Goal: Information Seeking & Learning: Check status

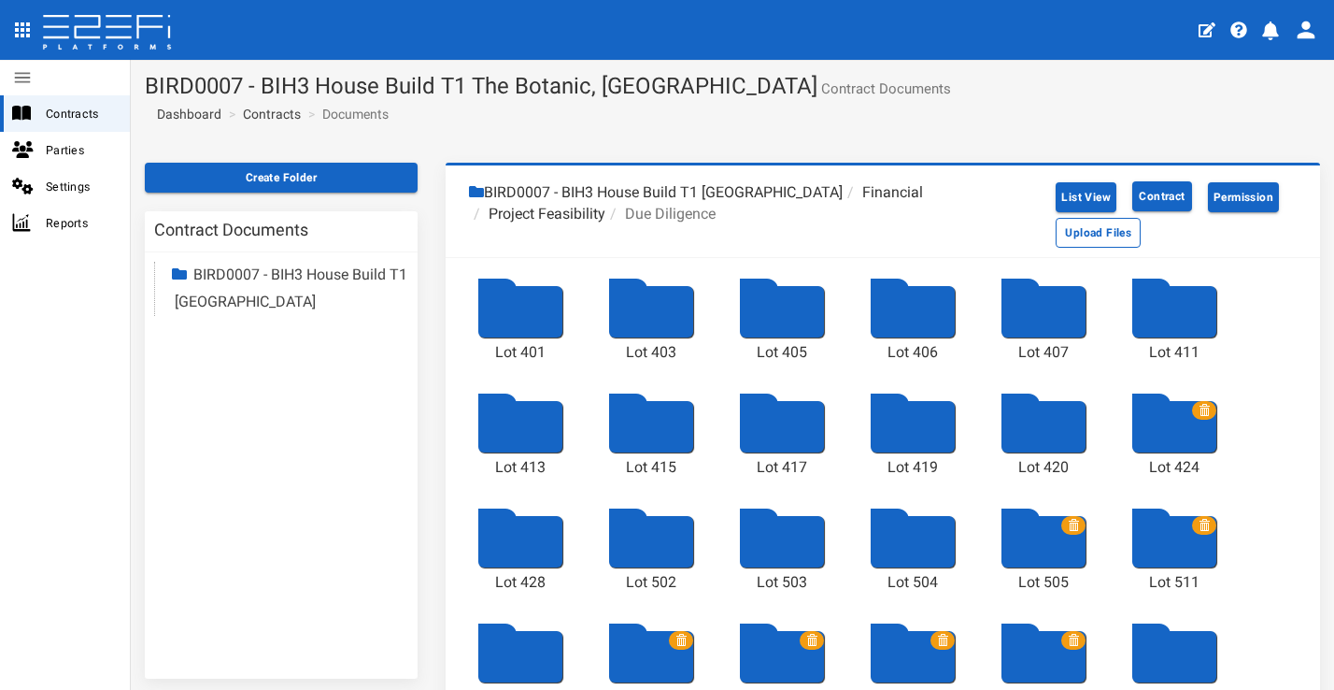
click at [272, 109] on link "Contracts" at bounding box center [272, 114] width 58 height 19
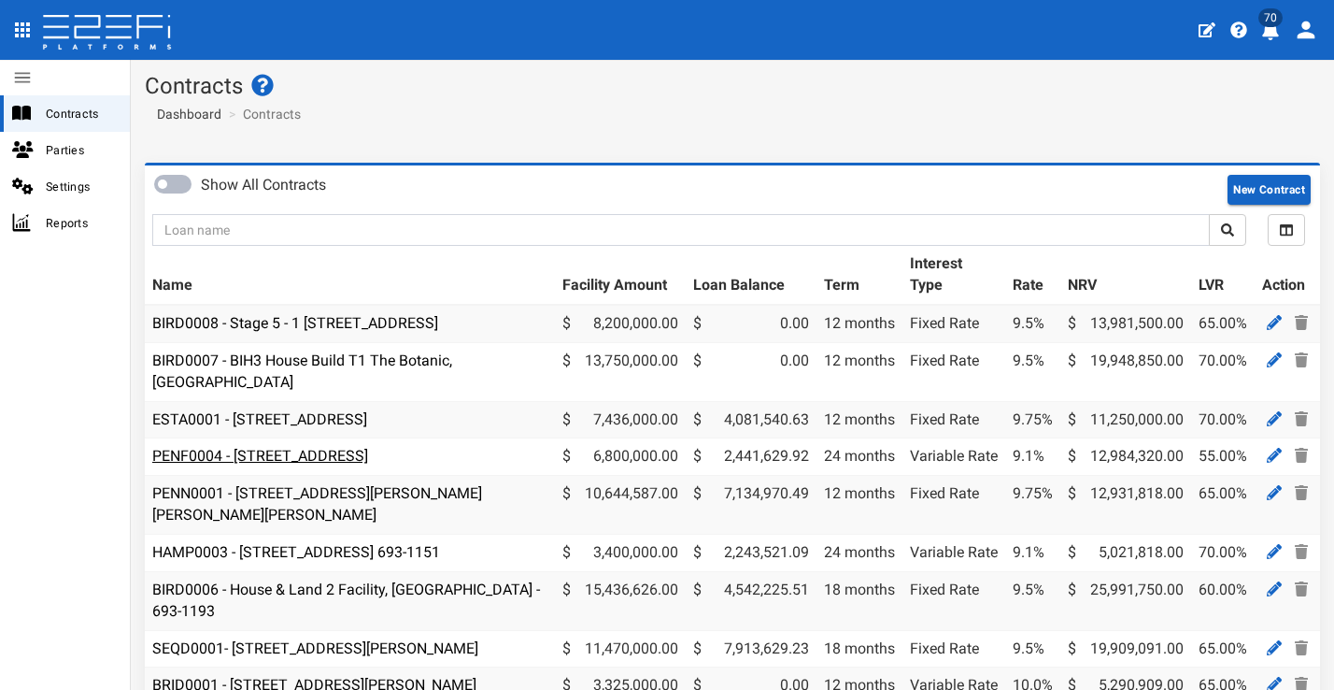
click at [368, 451] on link "PENF0004 - 85 Kraft Road, Pallara - 693-1188" at bounding box center [260, 456] width 216 height 18
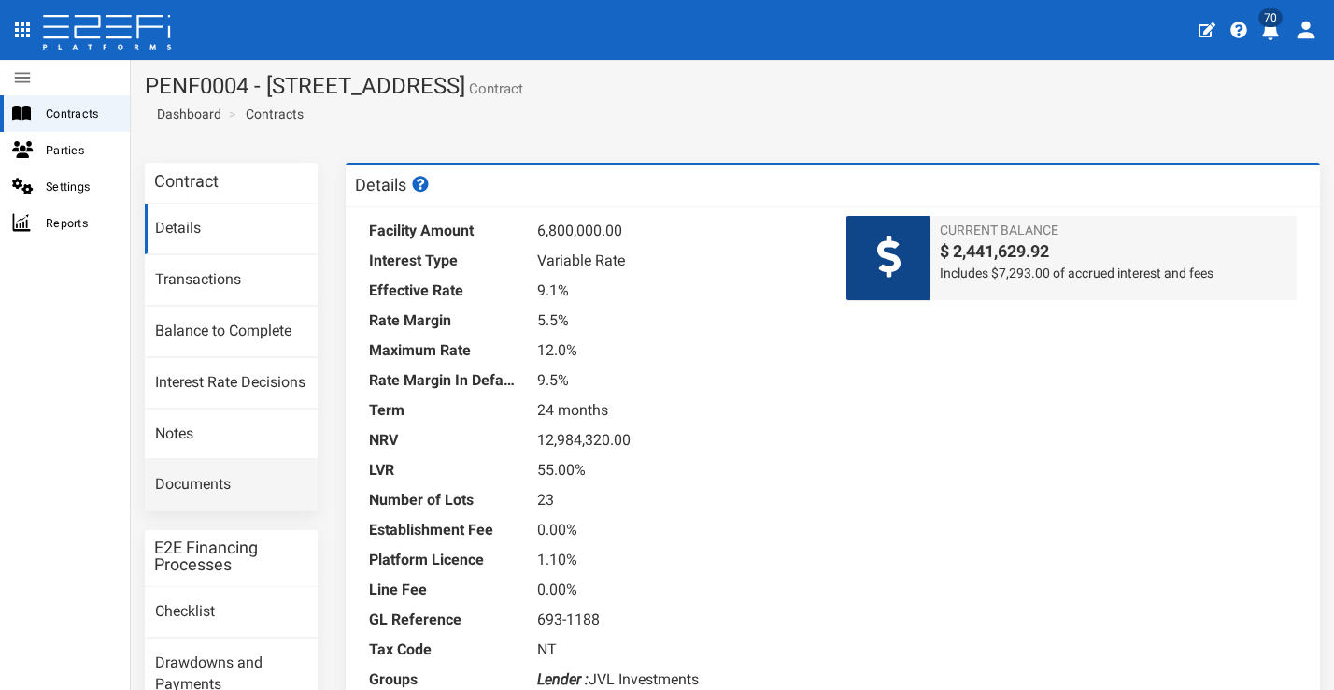
click at [234, 507] on link "Documents" at bounding box center [231, 485] width 173 height 50
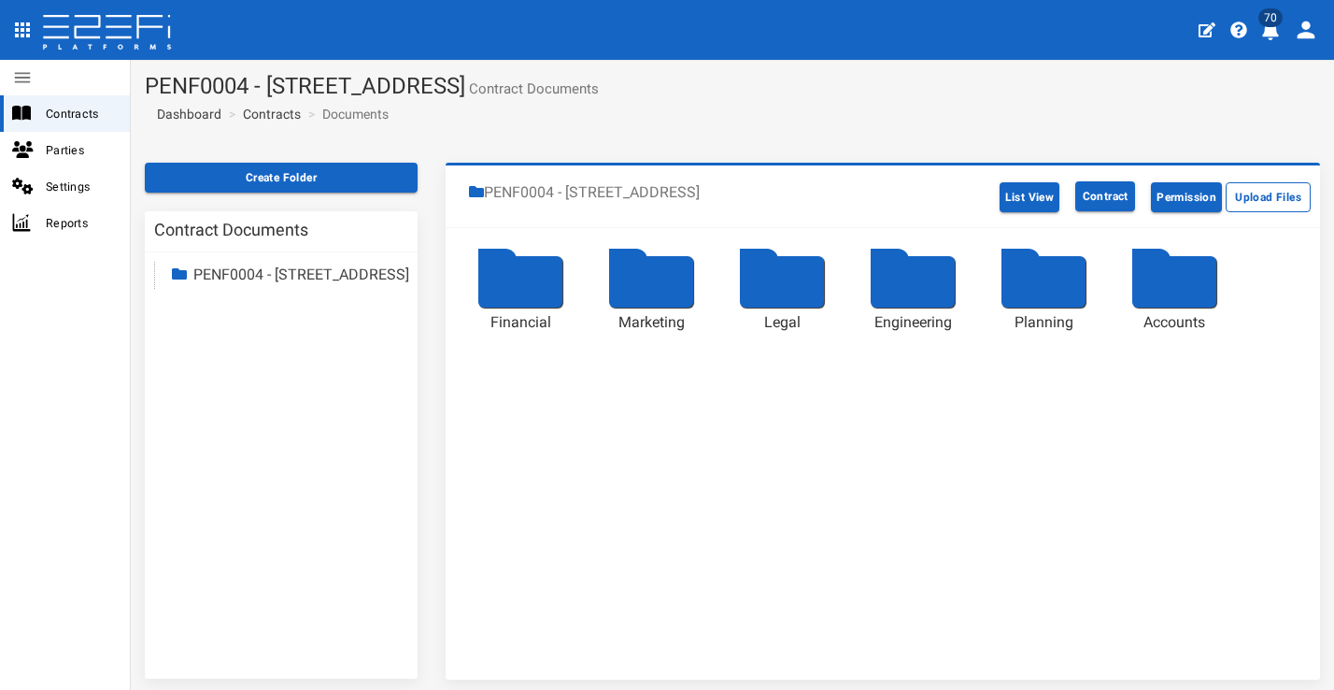
click at [509, 304] on div at bounding box center [520, 281] width 84 height 51
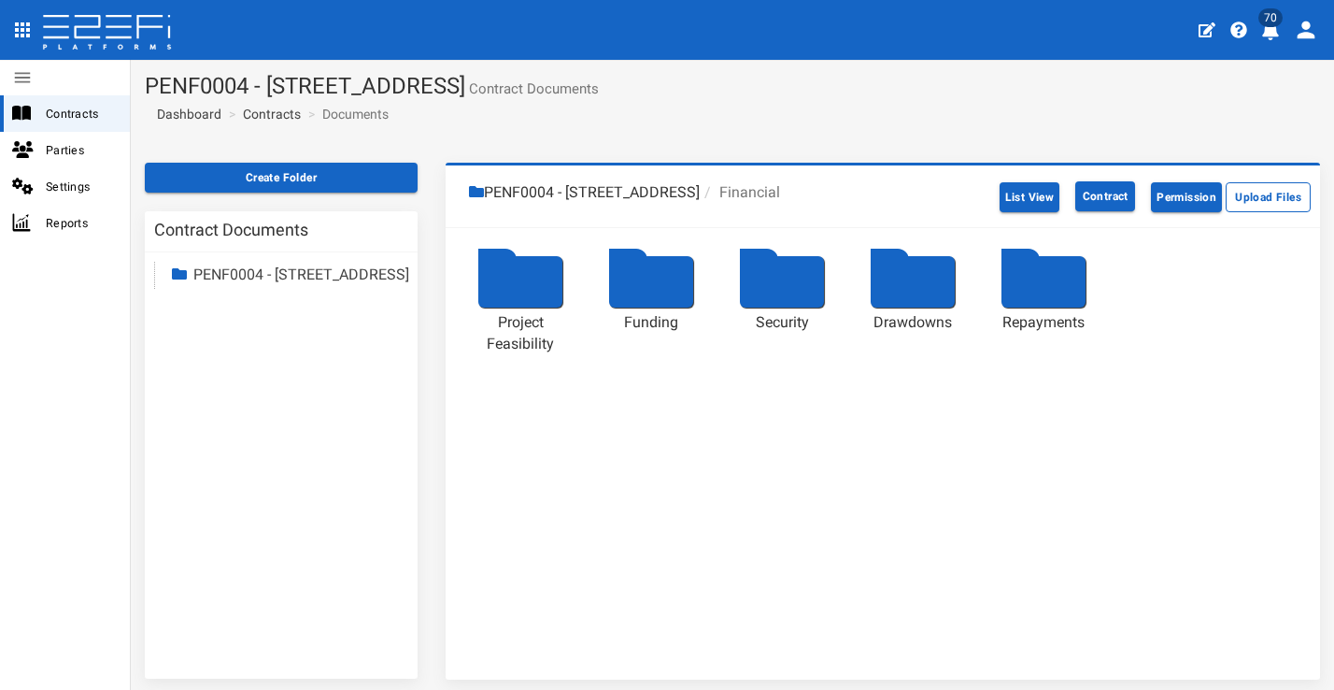
click at [521, 284] on div at bounding box center [520, 281] width 84 height 51
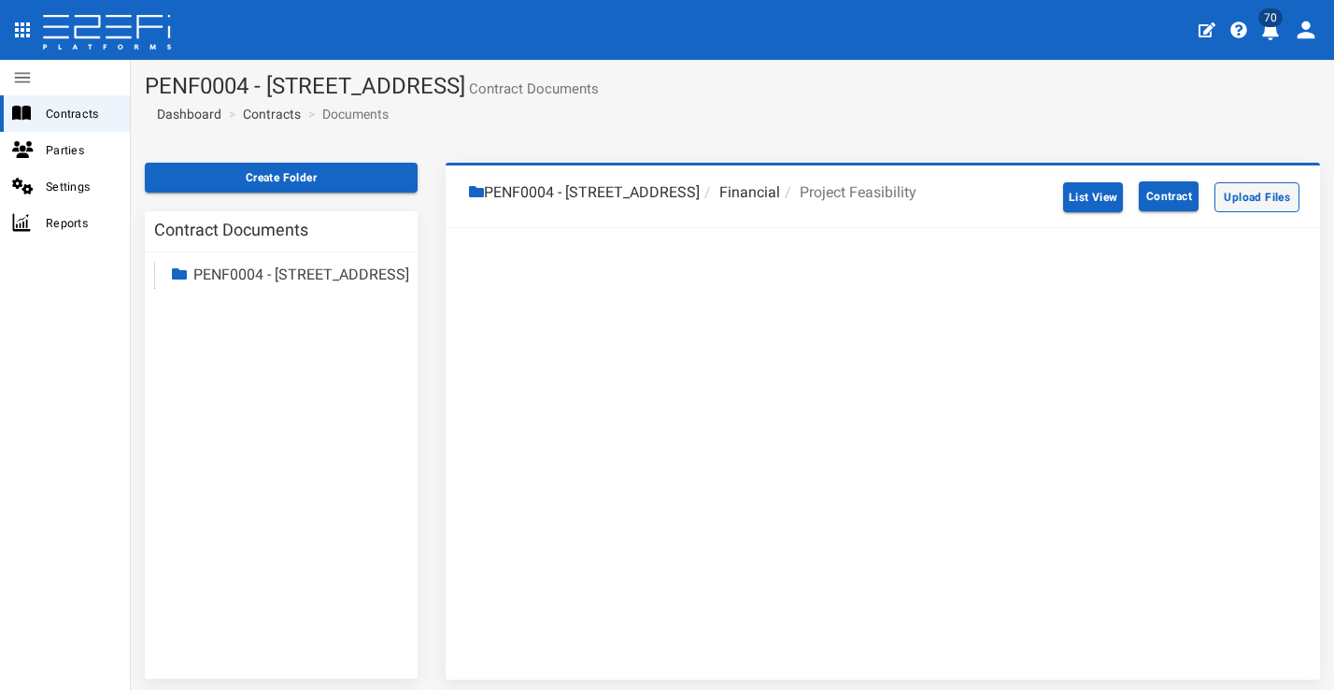
click at [1227, 200] on button "Upload Files" at bounding box center [1257, 197] width 85 height 30
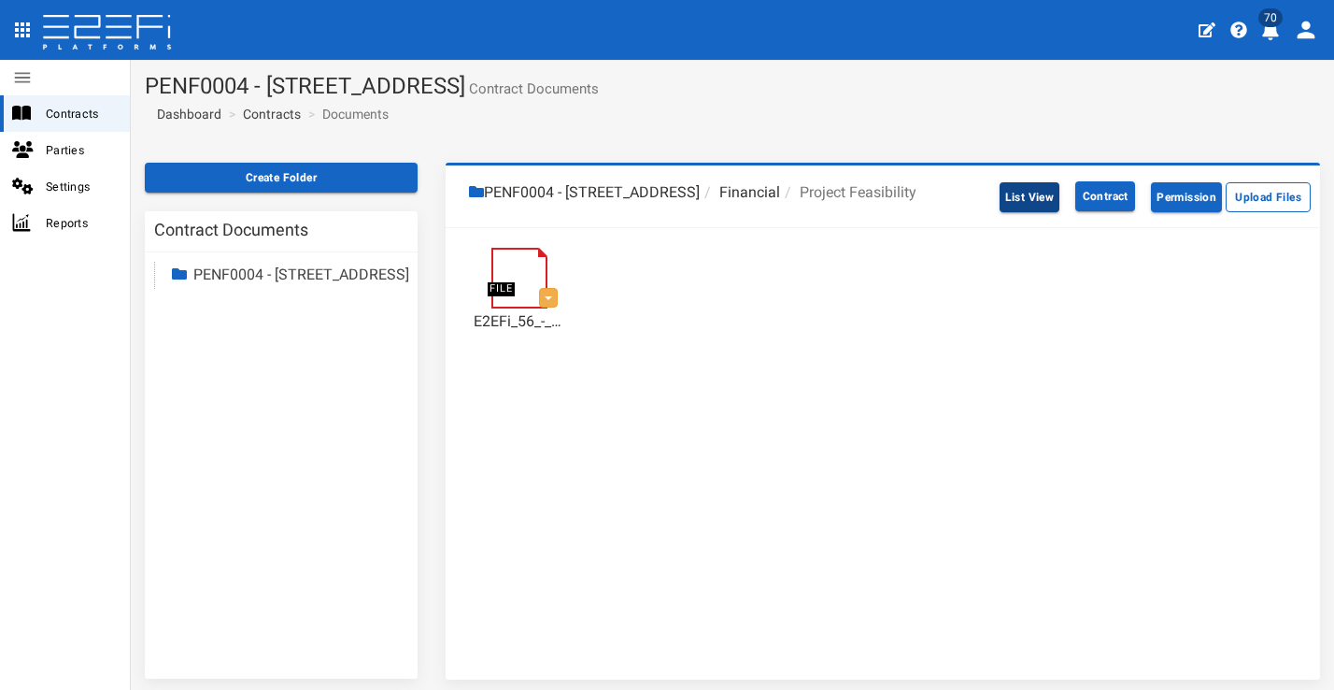
click at [1018, 206] on button "List View" at bounding box center [1030, 197] width 61 height 30
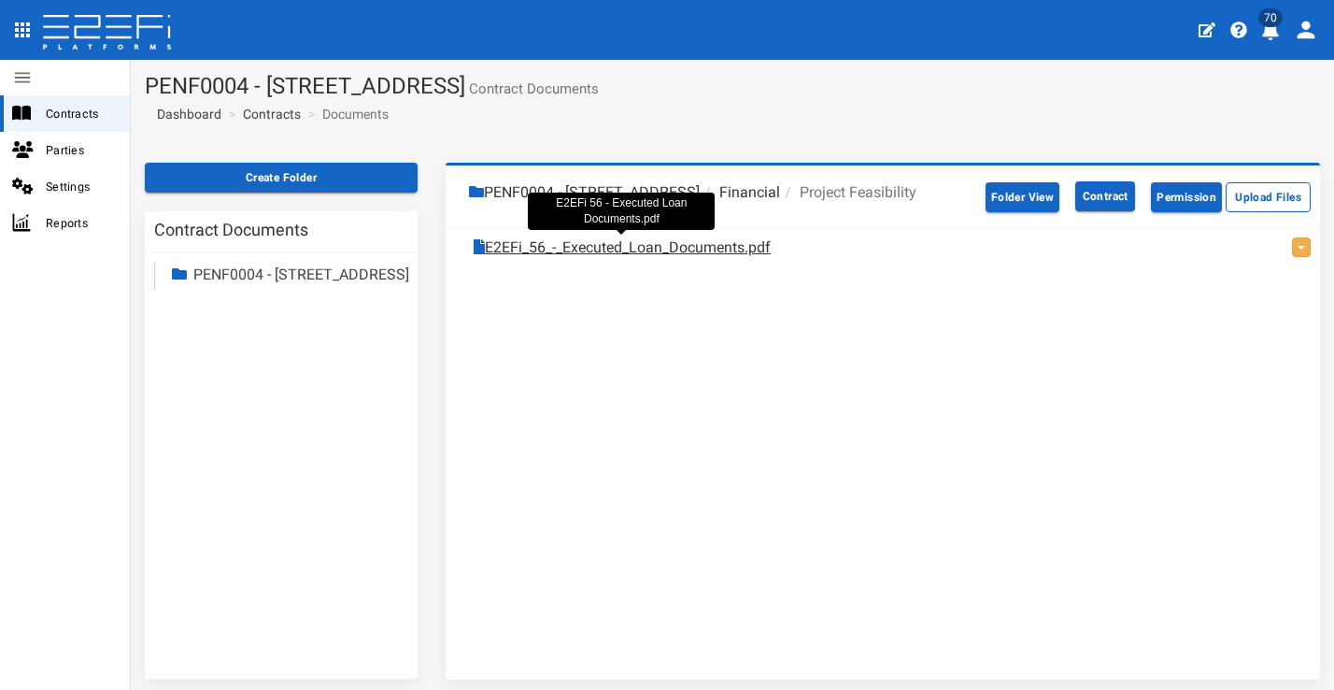
click at [611, 249] on link "E2EFi_56_-_Executed_Loan_Documents.pdf" at bounding box center [622, 247] width 297 height 21
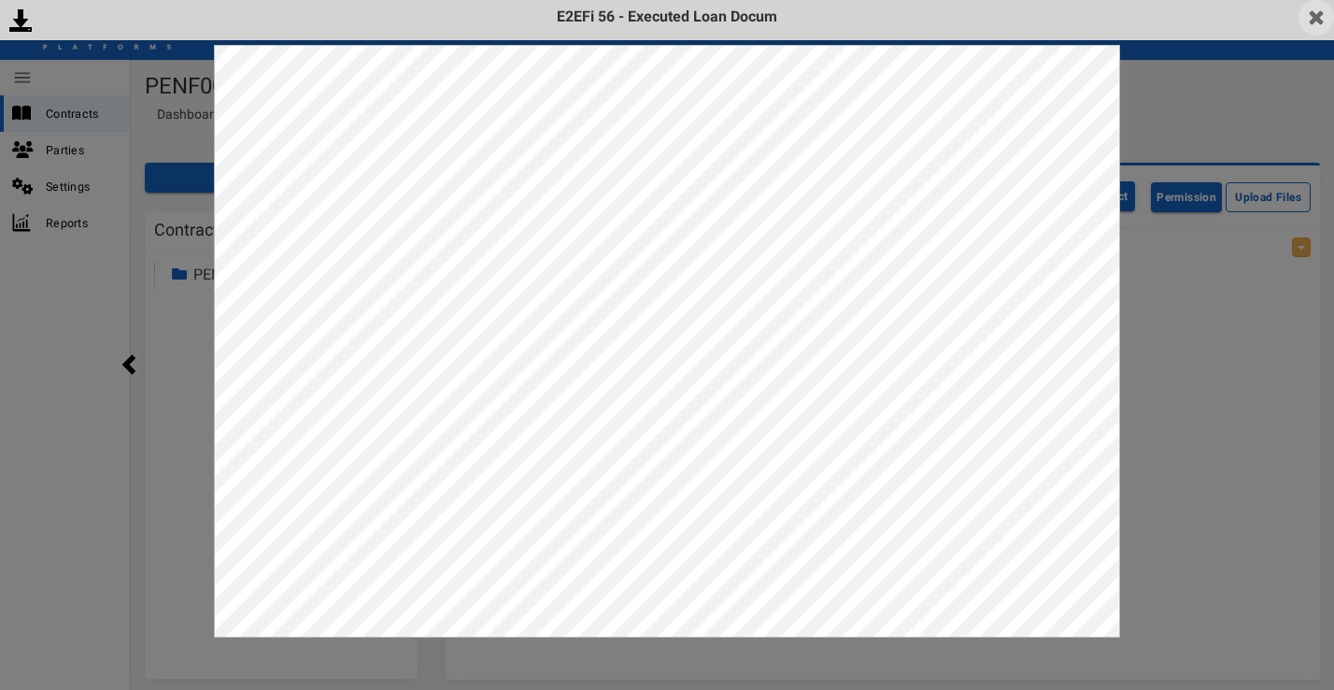
click at [1315, 23] on img at bounding box center [1317, 18] width 36 height 36
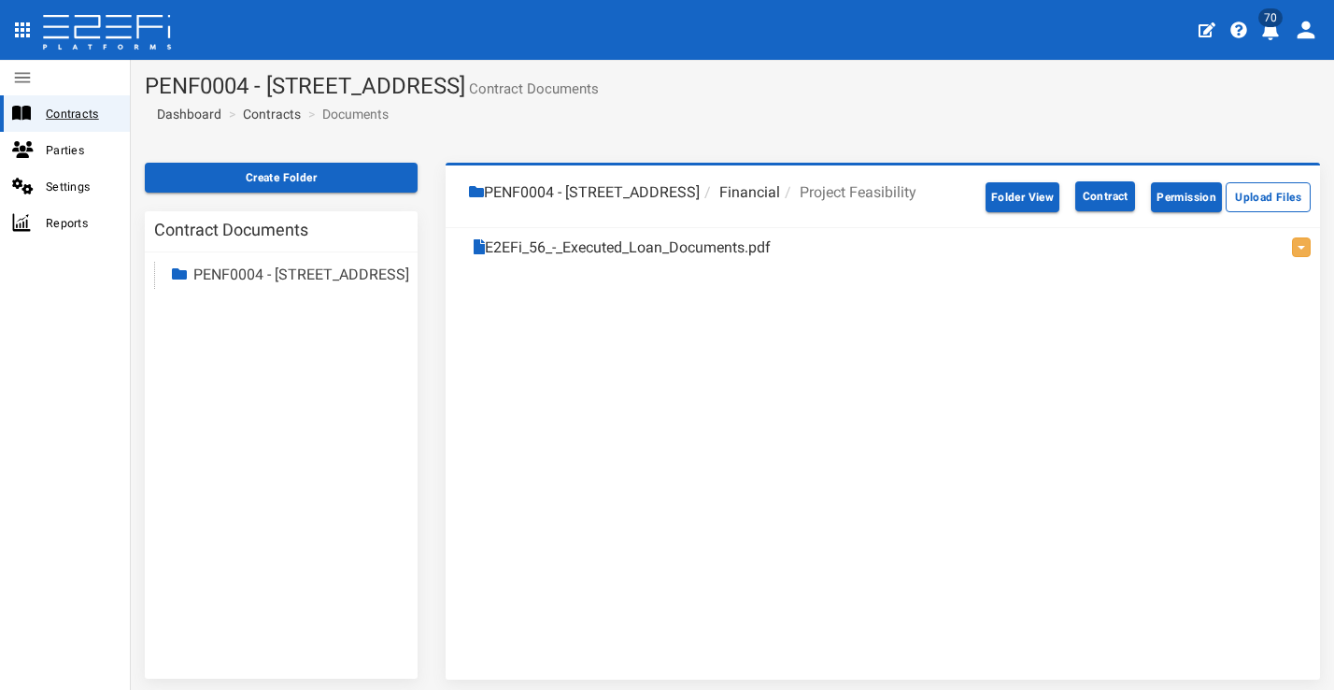
click at [93, 117] on span "Contracts" at bounding box center [80, 113] width 69 height 21
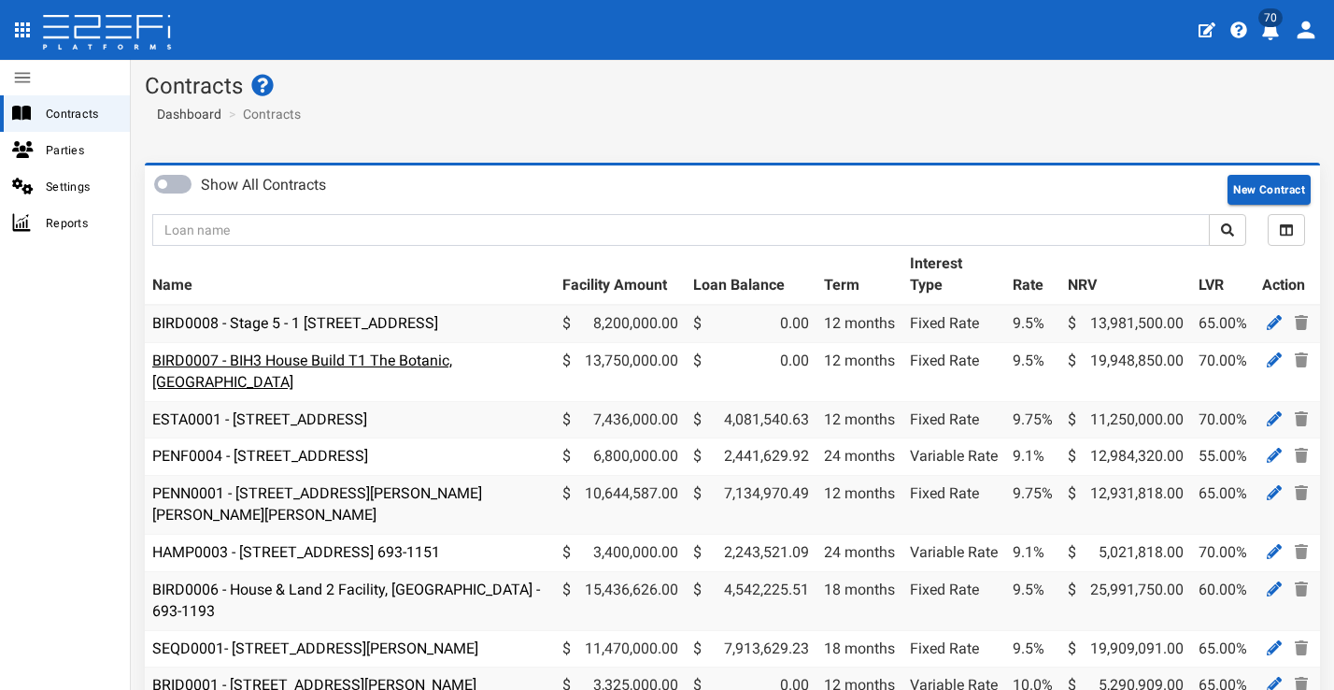
click at [438, 370] on link "BIRD0007 - BIH3 House Build T1 The Botanic, [GEOGRAPHIC_DATA]" at bounding box center [302, 370] width 300 height 39
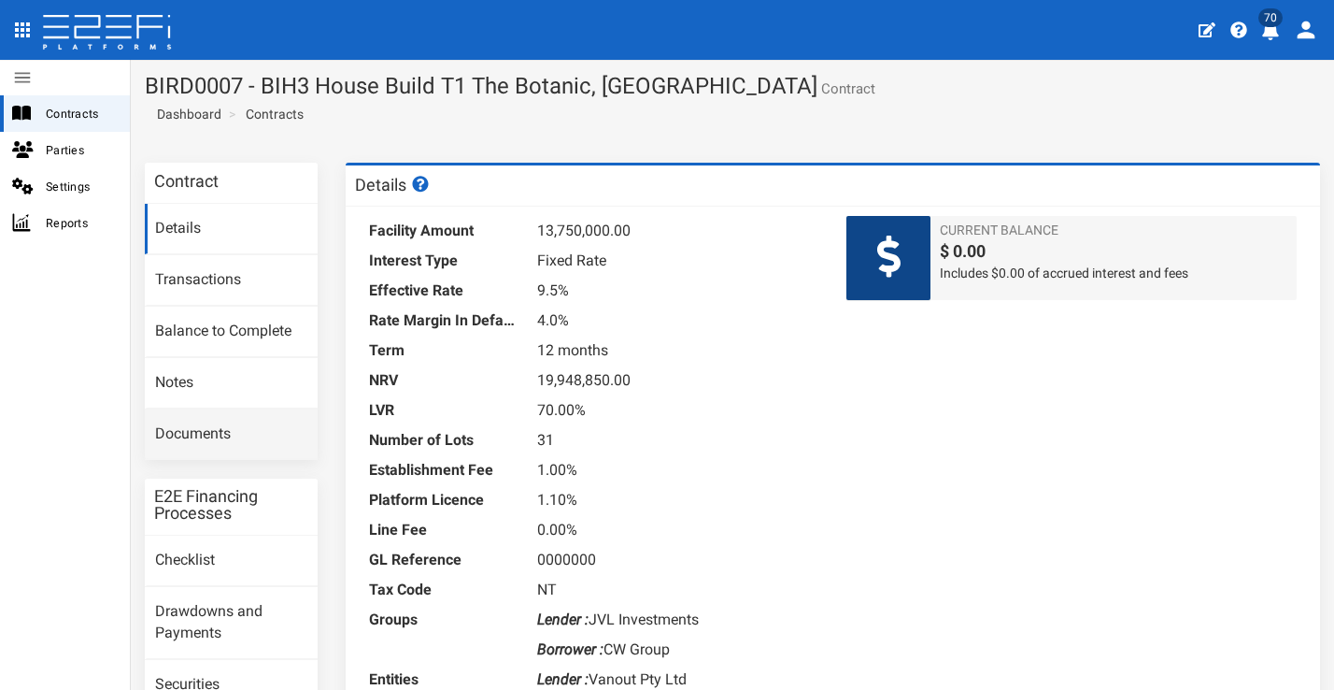
click at [277, 431] on link "Documents" at bounding box center [231, 434] width 173 height 50
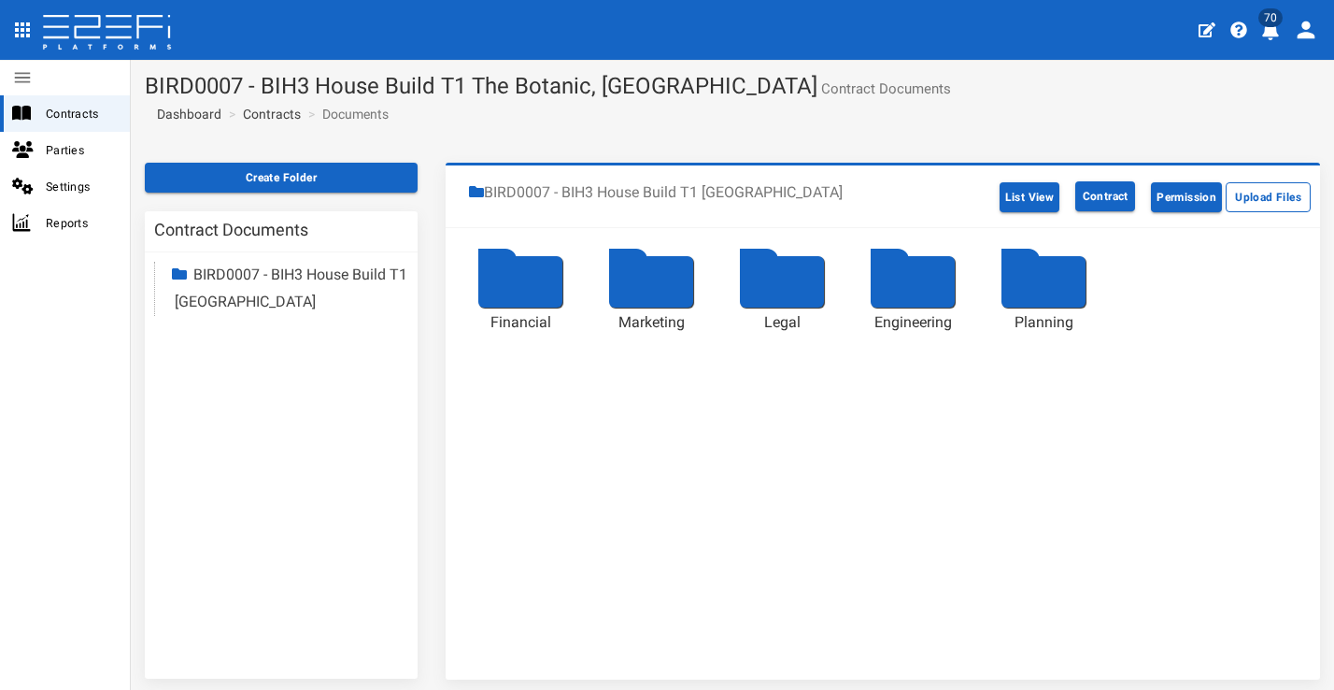
click at [507, 270] on div at bounding box center [520, 281] width 84 height 51
click at [513, 277] on div at bounding box center [520, 281] width 84 height 51
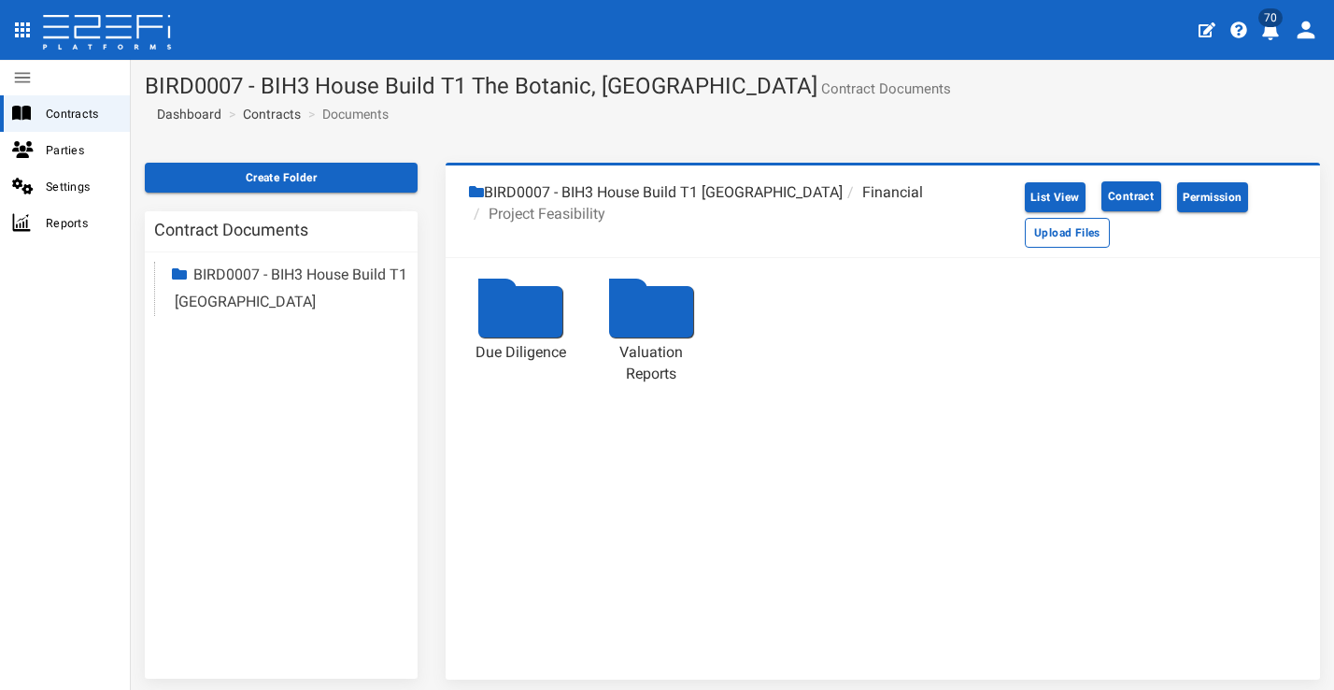
click at [278, 121] on link "Contracts" at bounding box center [272, 114] width 58 height 19
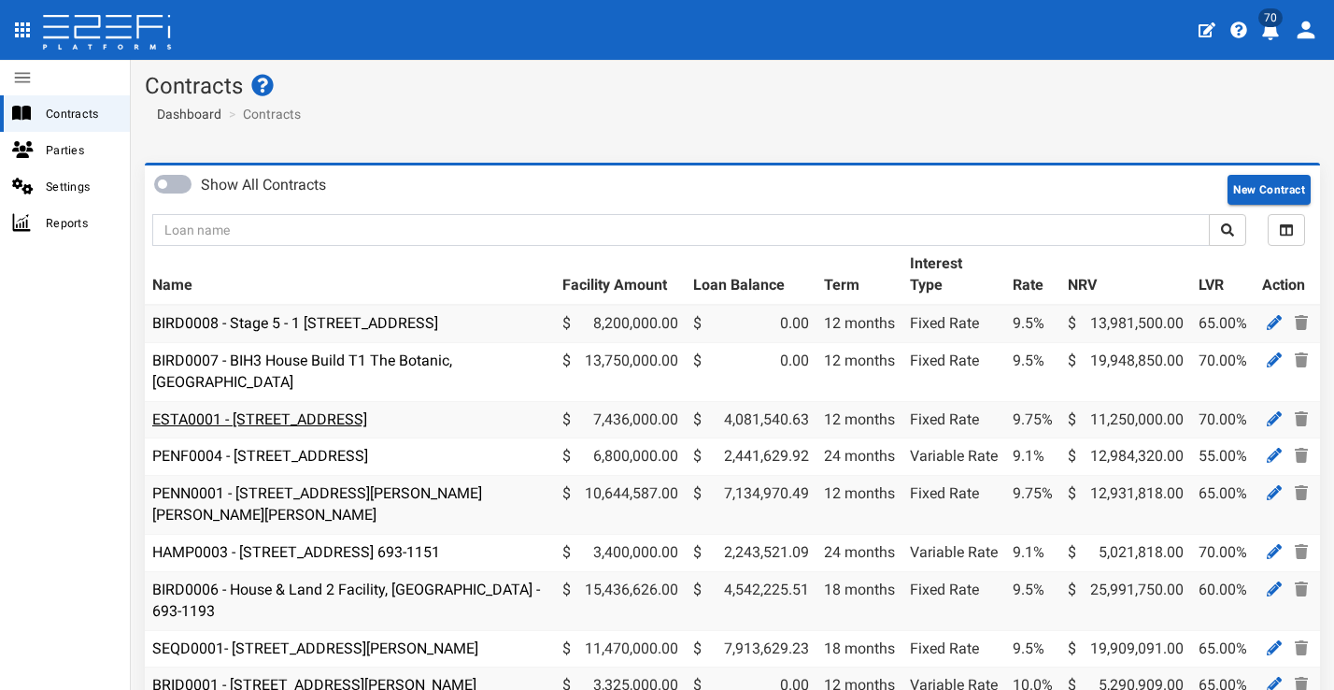
click at [306, 420] on link "ESTA0001 - 112 Gross Avenue, Hemmant - 693-1197" at bounding box center [259, 419] width 215 height 18
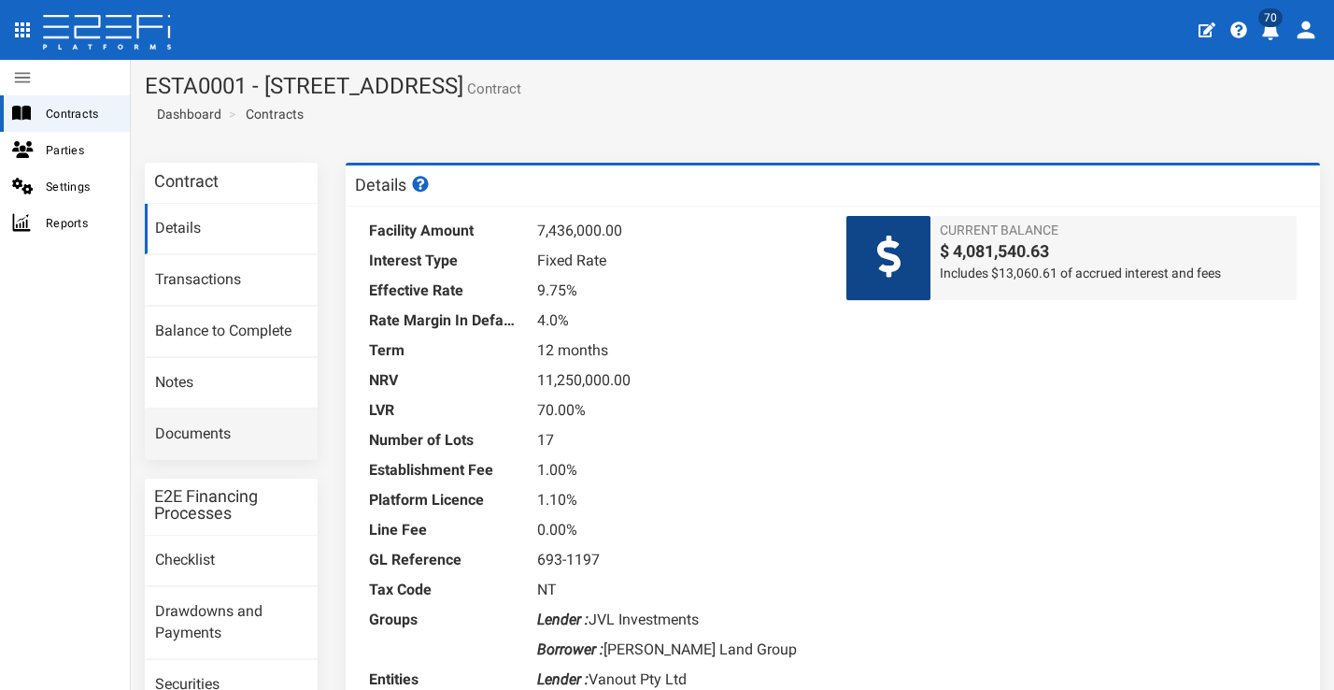
click at [265, 415] on link "Documents" at bounding box center [231, 434] width 173 height 50
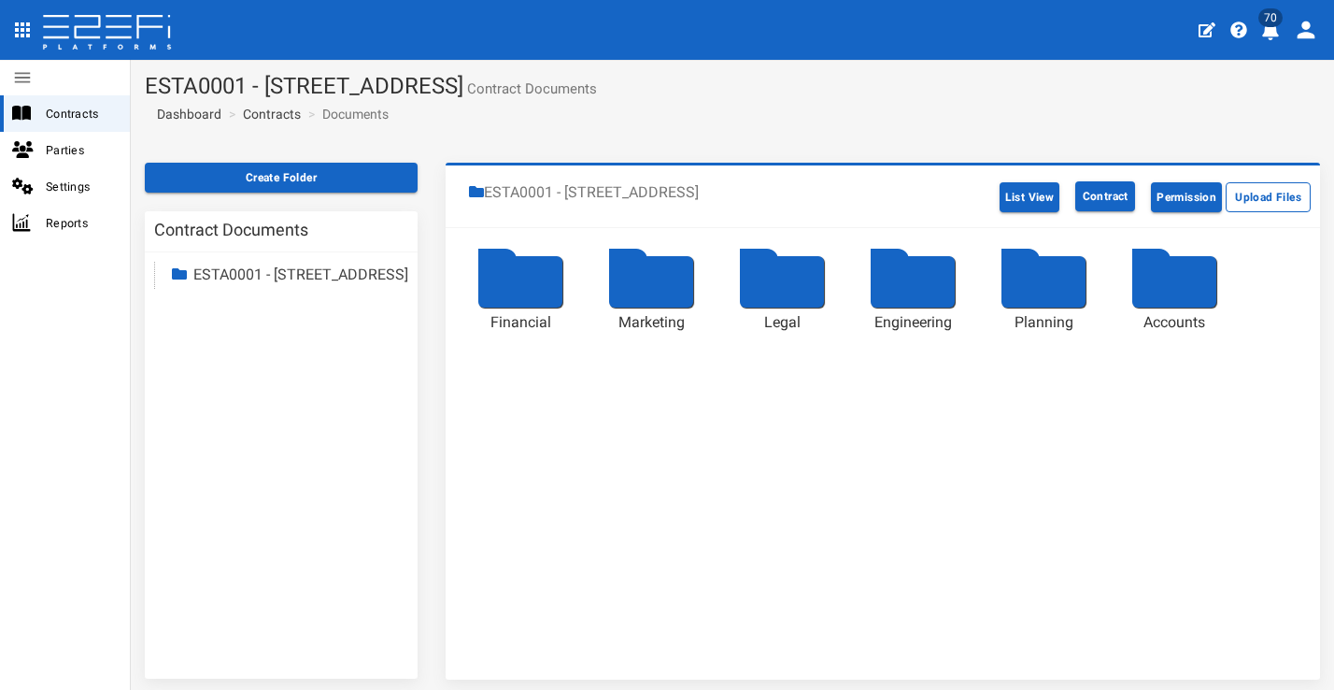
click at [507, 279] on div at bounding box center [520, 281] width 84 height 51
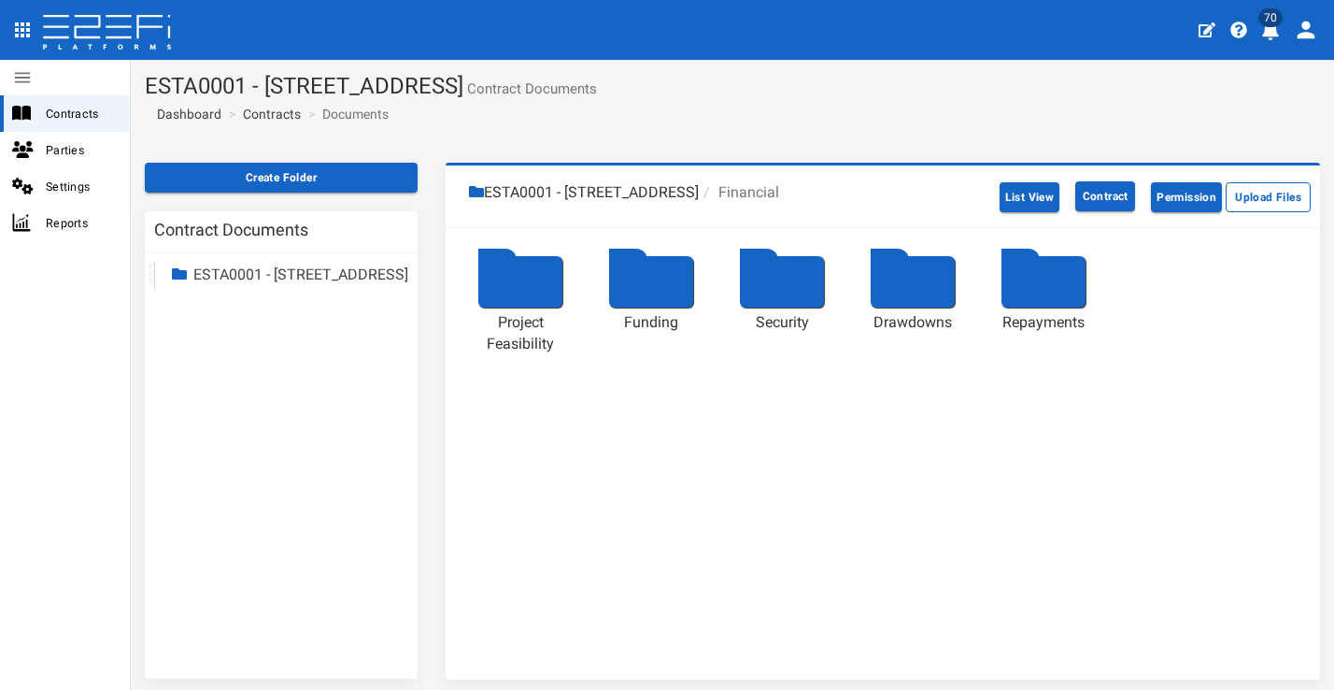
click at [503, 289] on div at bounding box center [520, 281] width 84 height 51
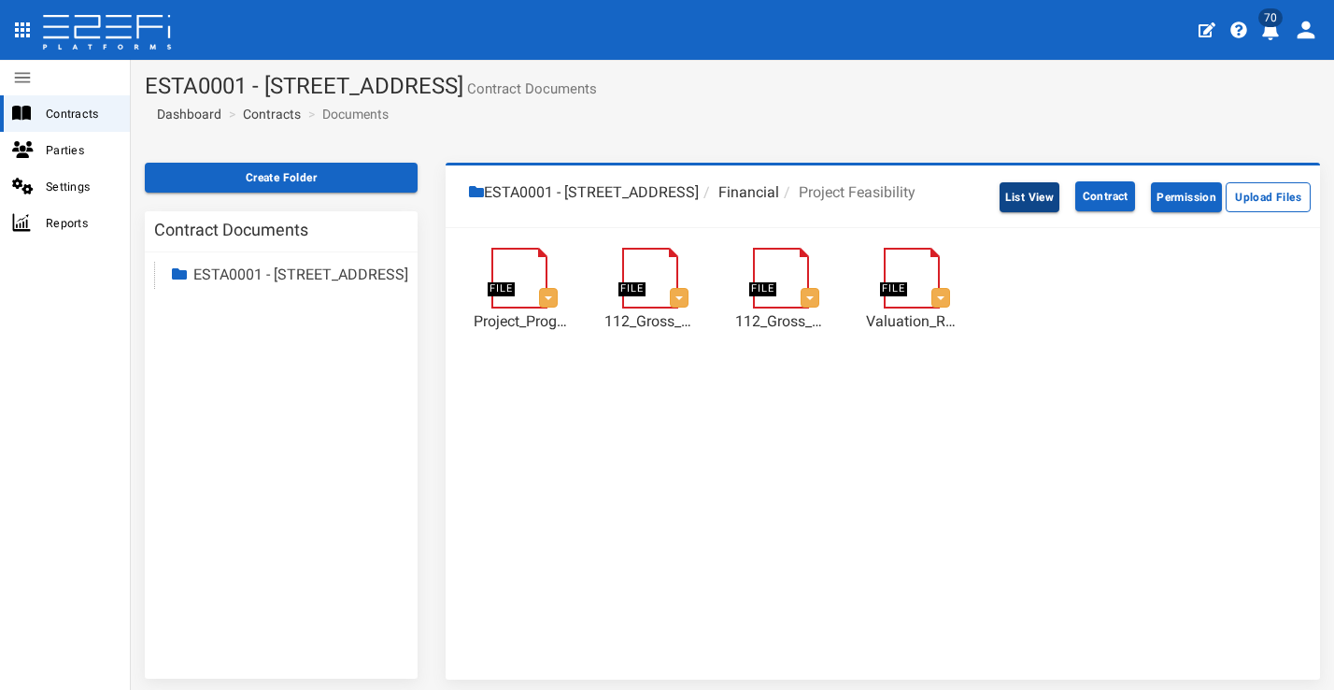
click at [1004, 192] on button "List View" at bounding box center [1030, 197] width 61 height 30
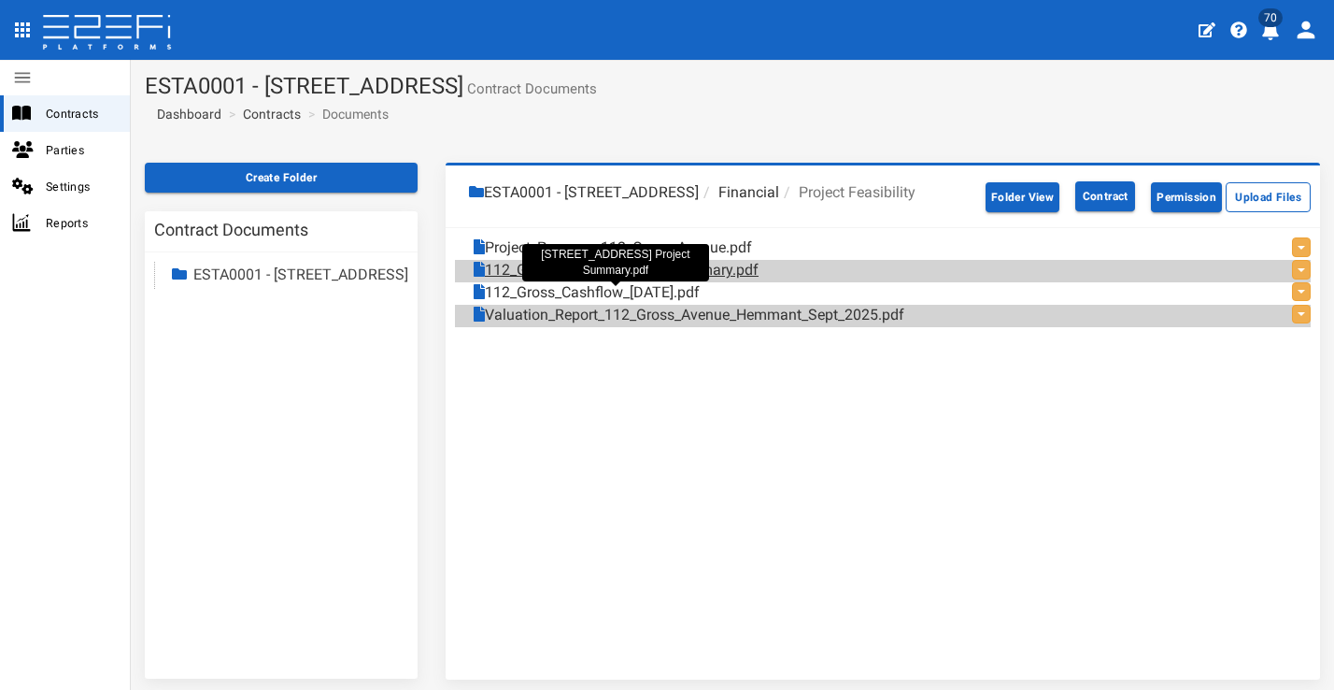
click at [730, 281] on link "112_Gross_Avenue_Project_Summary.pdf" at bounding box center [616, 270] width 285 height 21
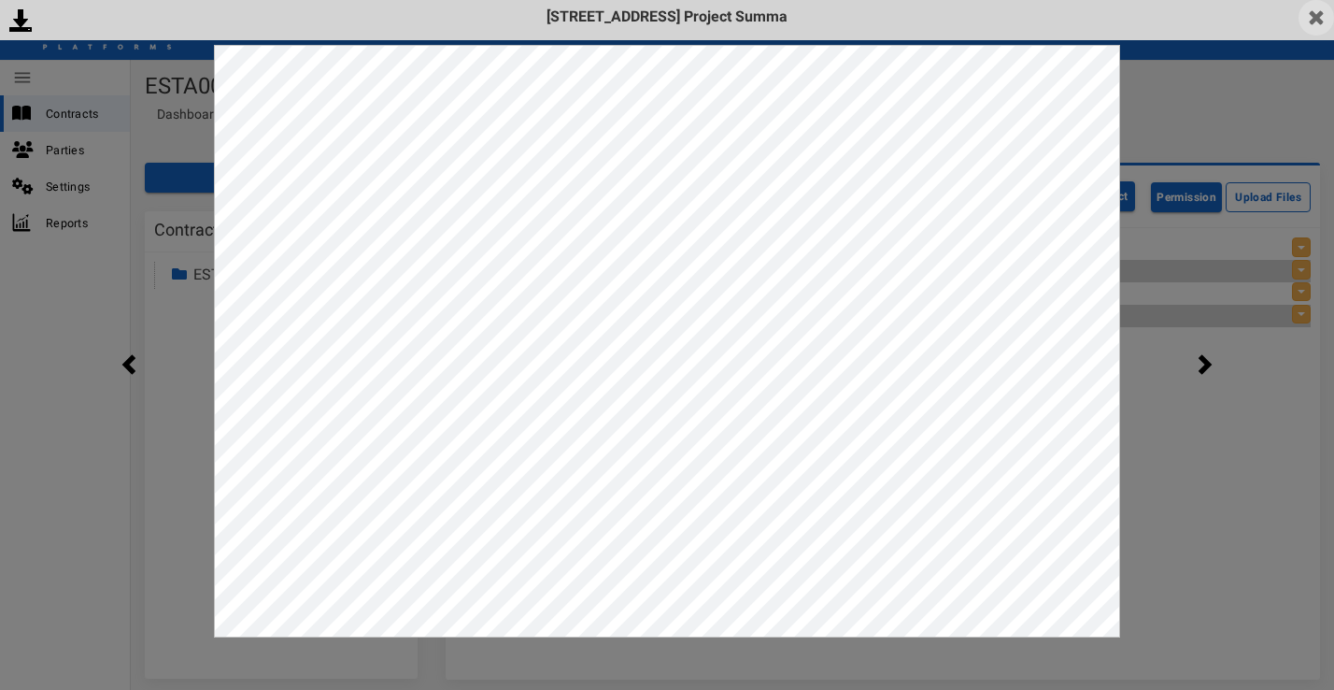
click at [1327, 16] on img at bounding box center [1317, 18] width 36 height 36
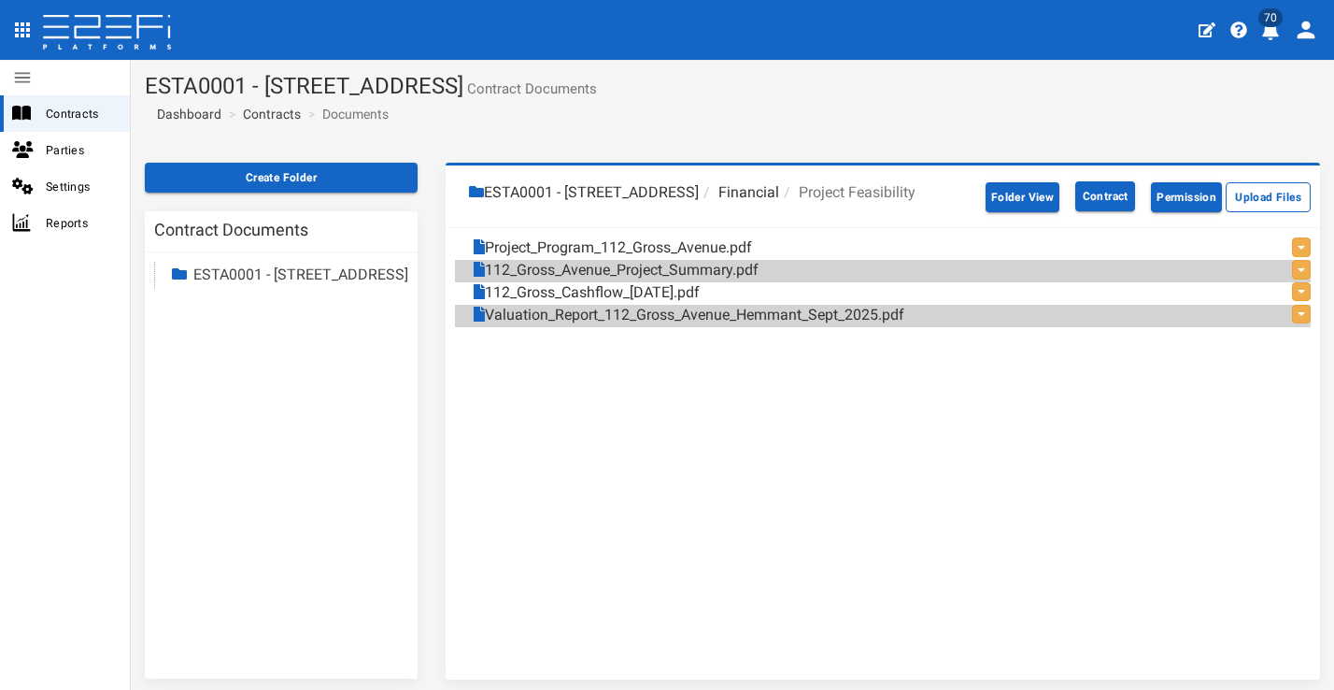
click at [290, 121] on link "Contracts" at bounding box center [272, 114] width 58 height 19
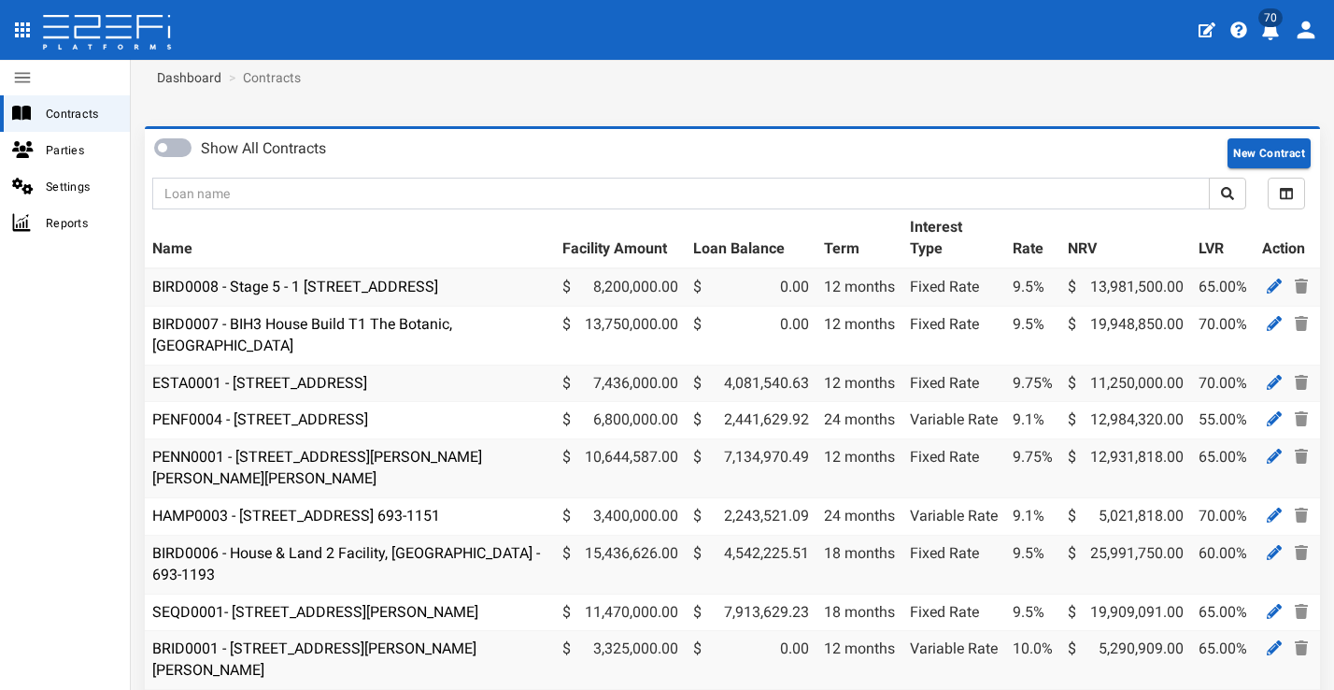
scroll to position [49, 0]
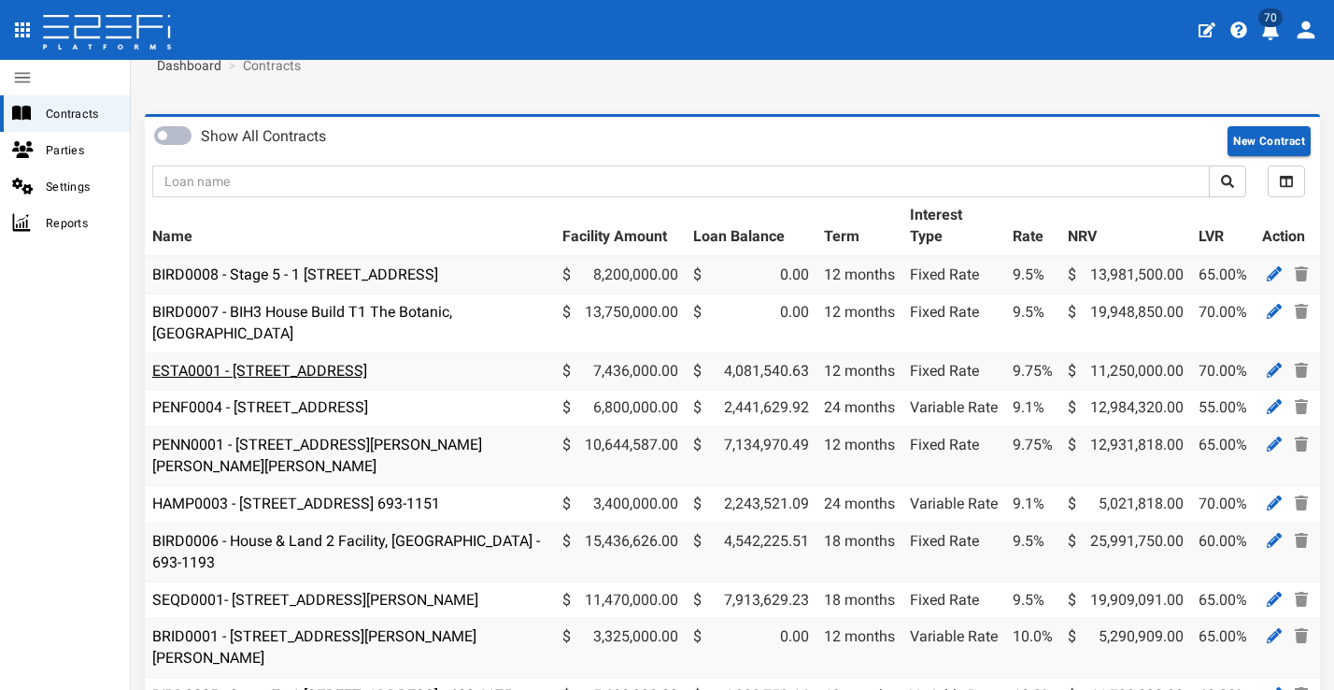
click at [367, 372] on link "ESTA0001 - [STREET_ADDRESS]" at bounding box center [259, 371] width 215 height 18
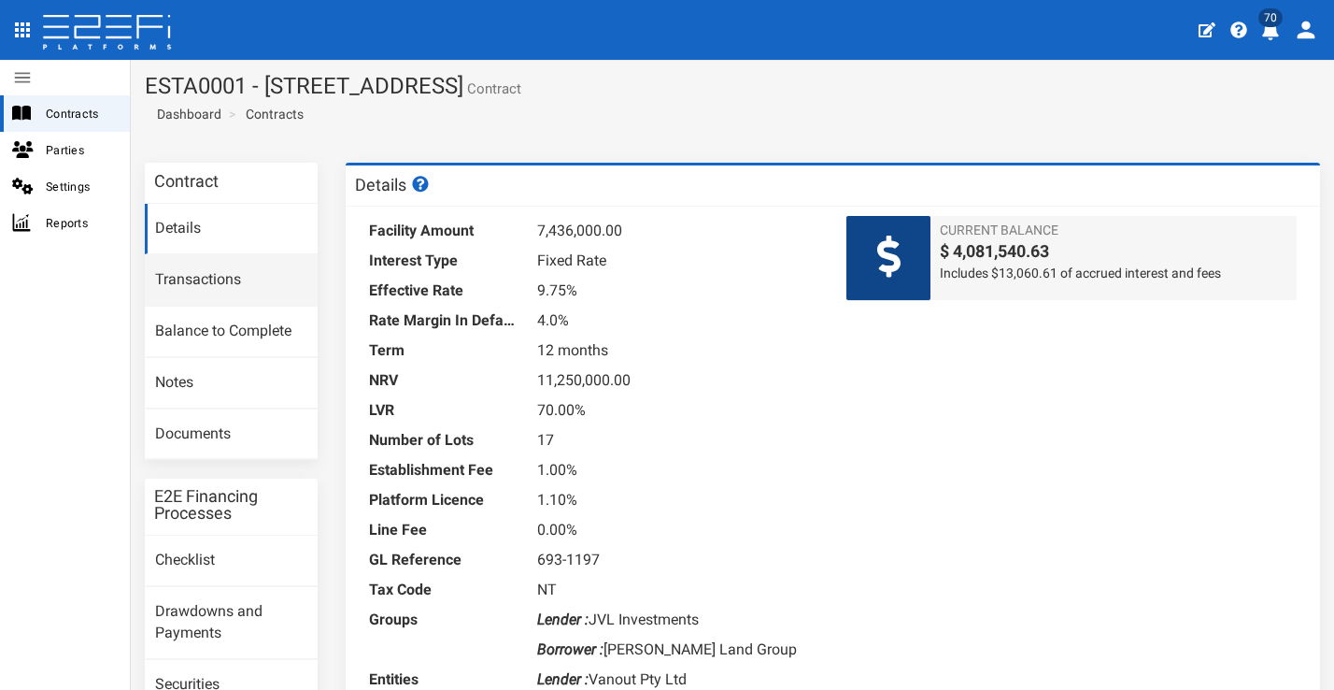
click at [236, 276] on link "Transactions" at bounding box center [231, 280] width 173 height 50
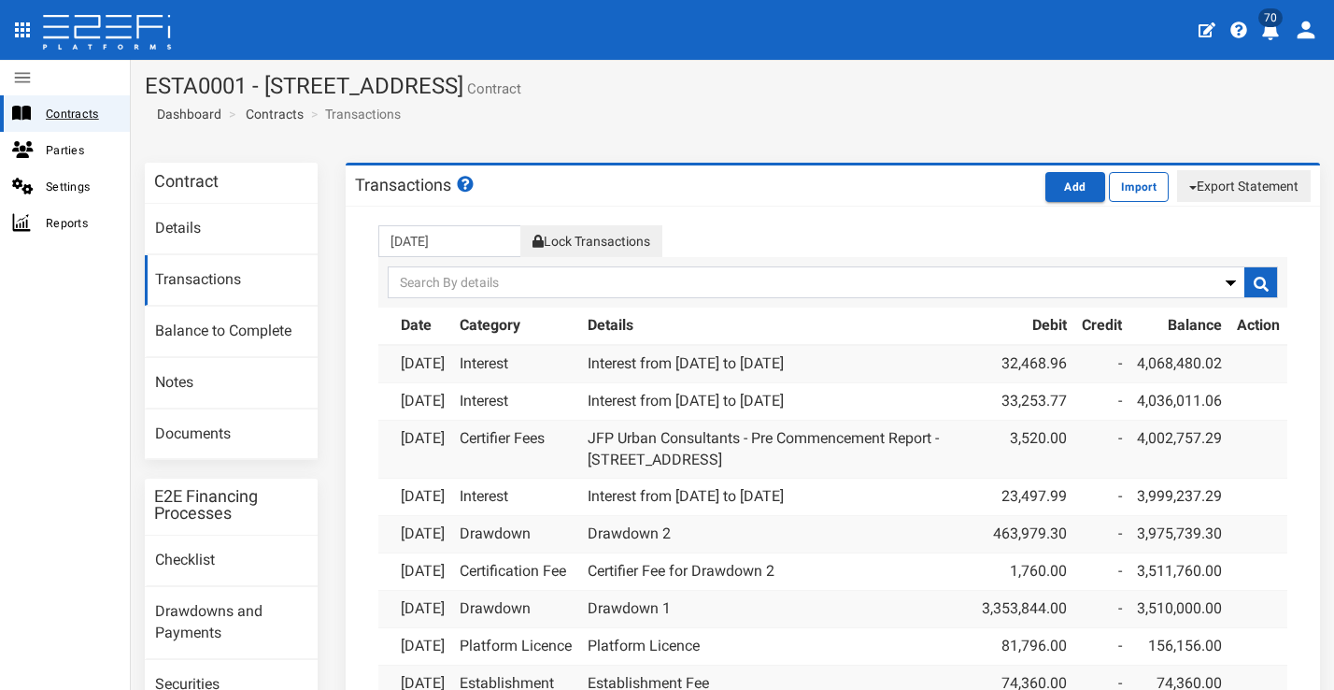
click at [93, 110] on span "Contracts" at bounding box center [80, 113] width 69 height 21
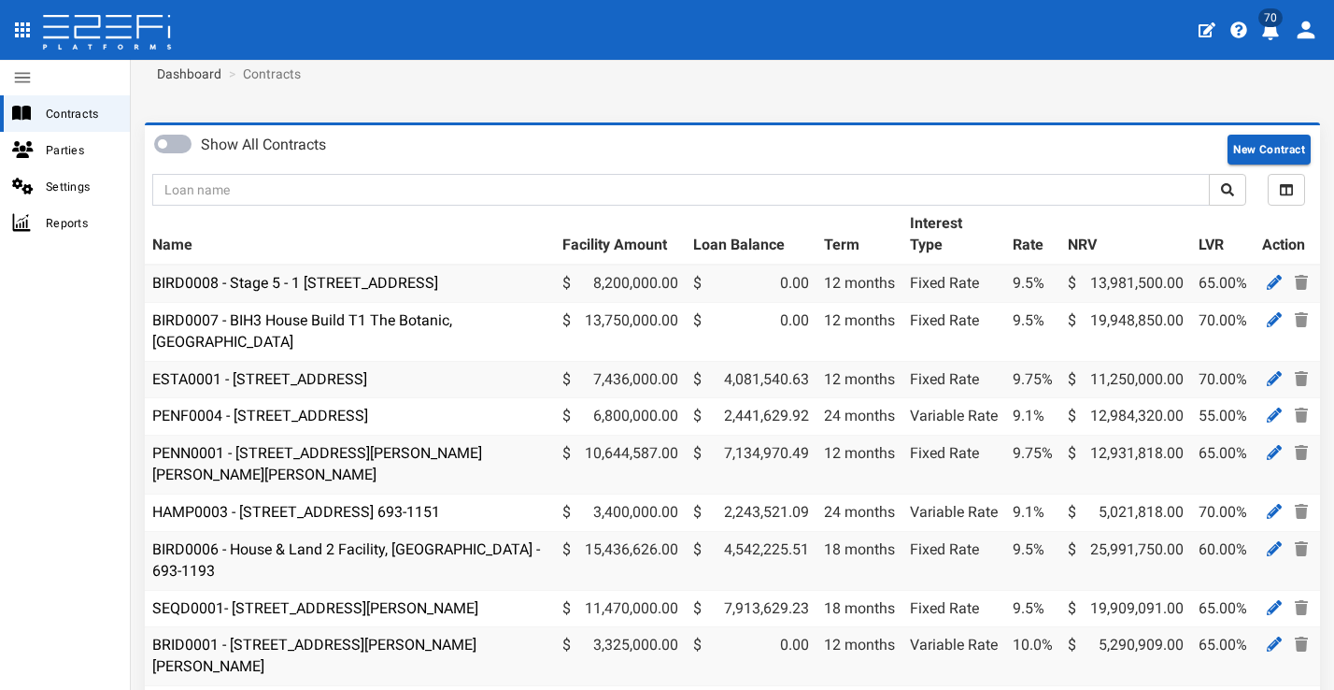
scroll to position [28, 0]
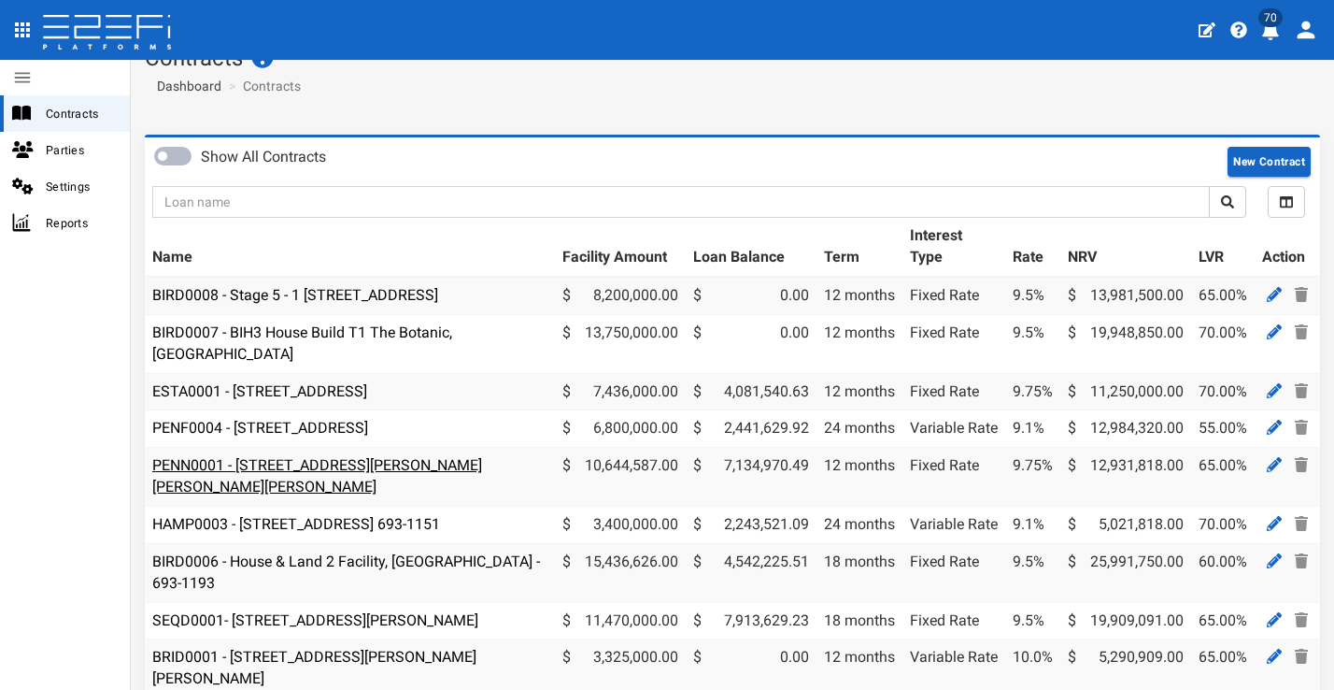
click at [416, 462] on link "PENN0001 - [STREET_ADDRESS][PERSON_NAME][PERSON_NAME][PERSON_NAME]" at bounding box center [317, 475] width 330 height 39
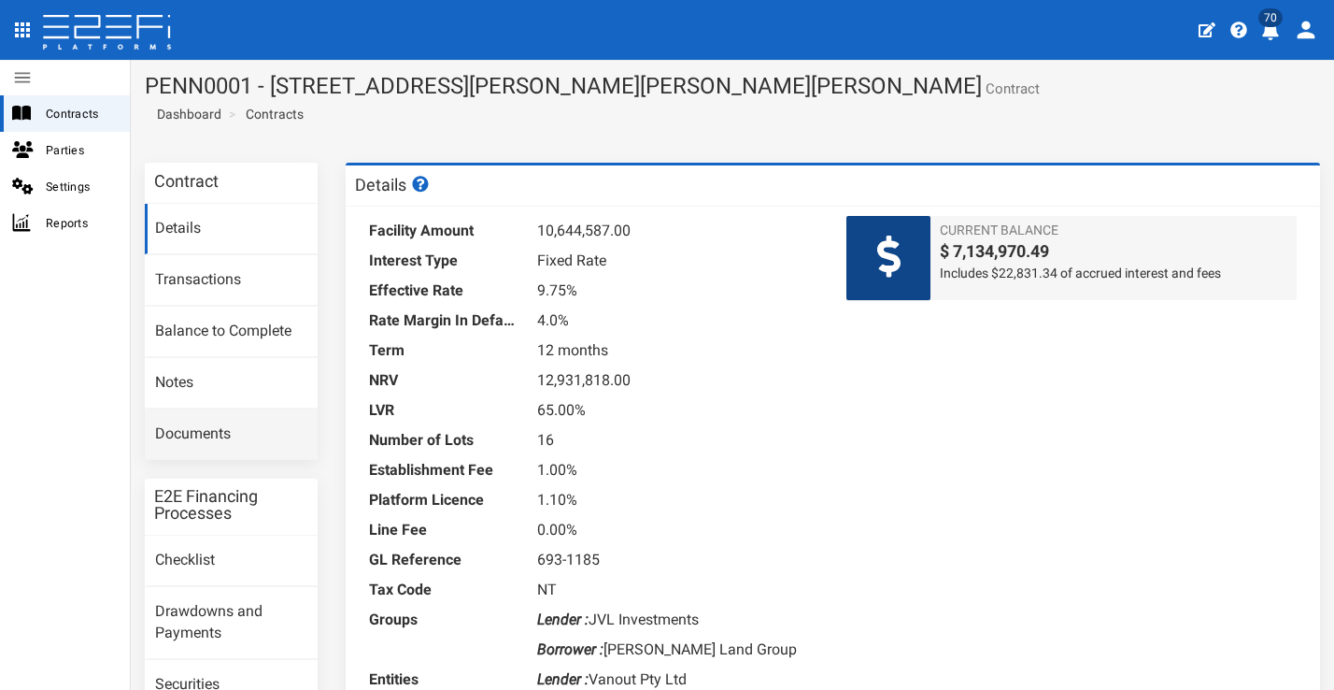
click at [220, 425] on link "Documents" at bounding box center [231, 434] width 173 height 50
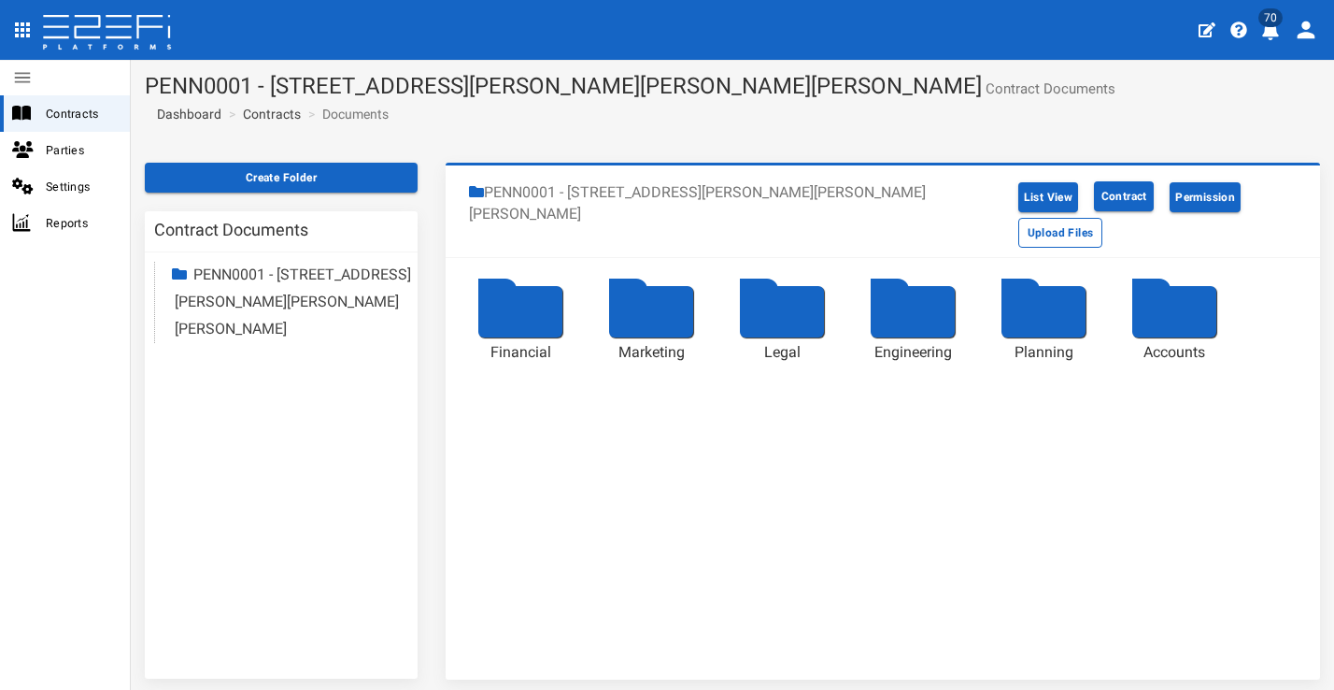
click at [491, 295] on div at bounding box center [520, 311] width 84 height 51
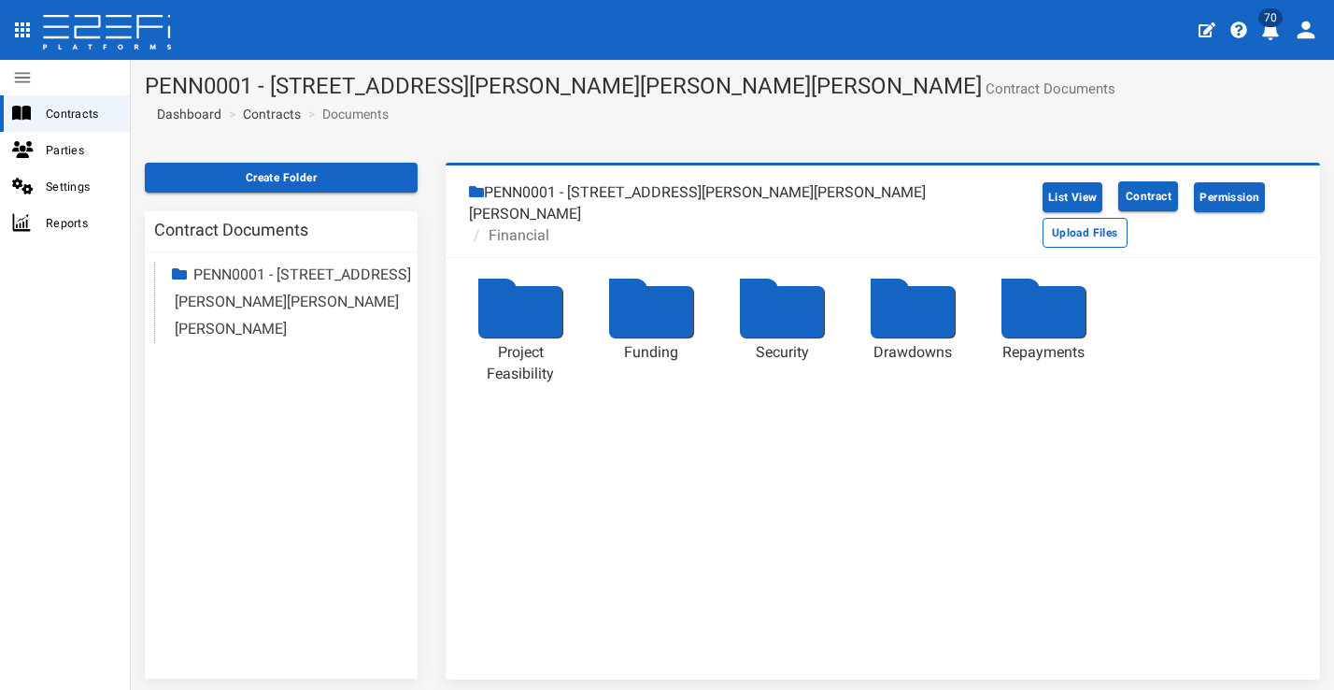
click at [531, 288] on div at bounding box center [520, 311] width 84 height 51
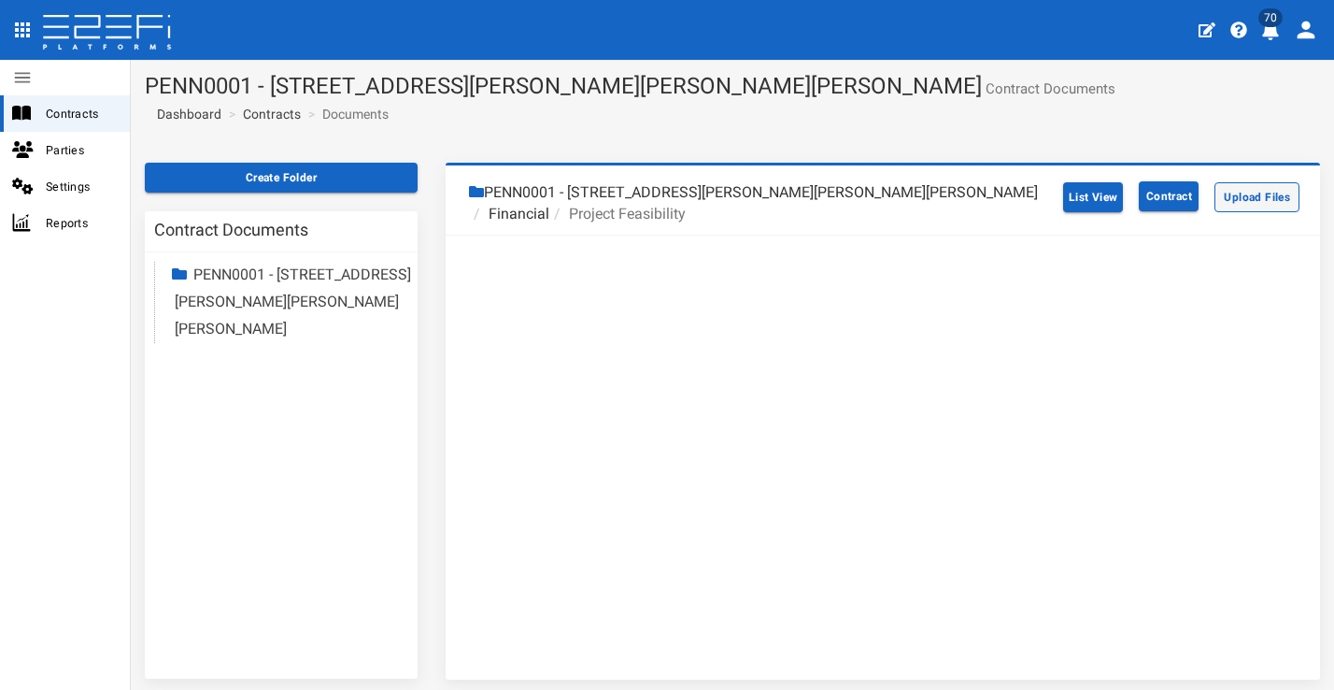
click at [1259, 198] on button "Upload Files" at bounding box center [1257, 197] width 85 height 30
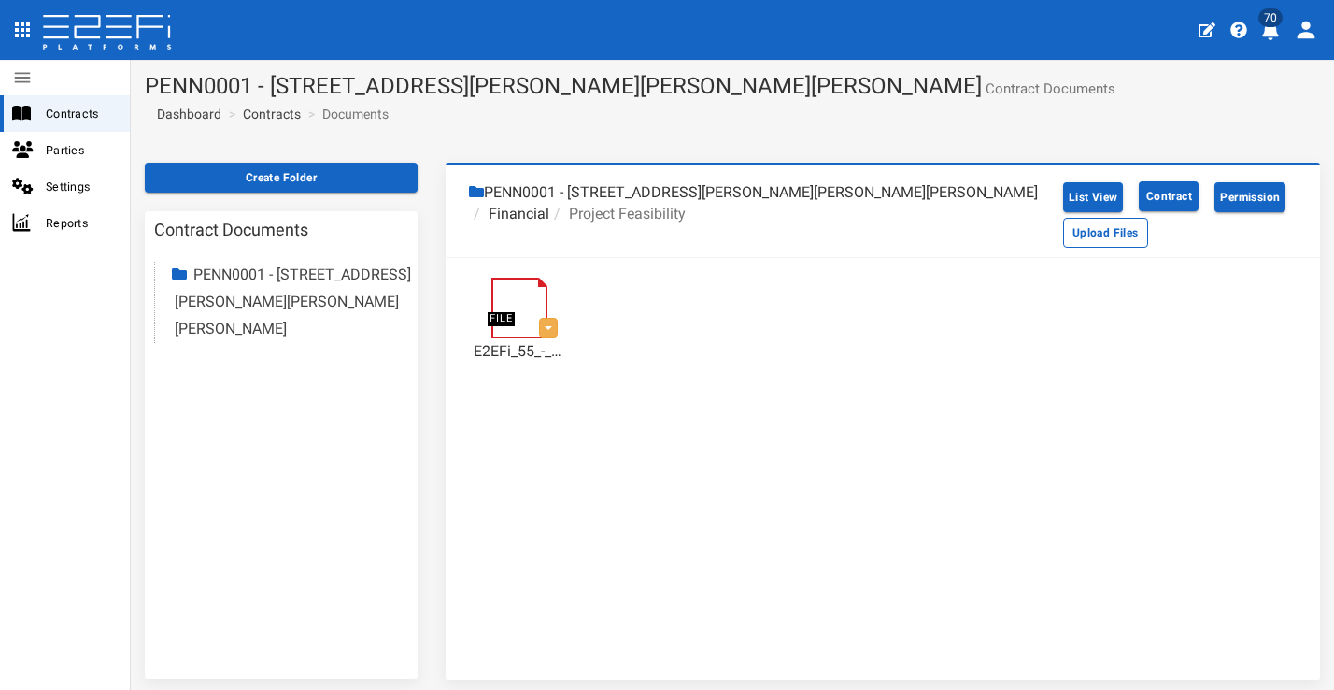
click at [283, 112] on link "Contracts" at bounding box center [272, 114] width 58 height 19
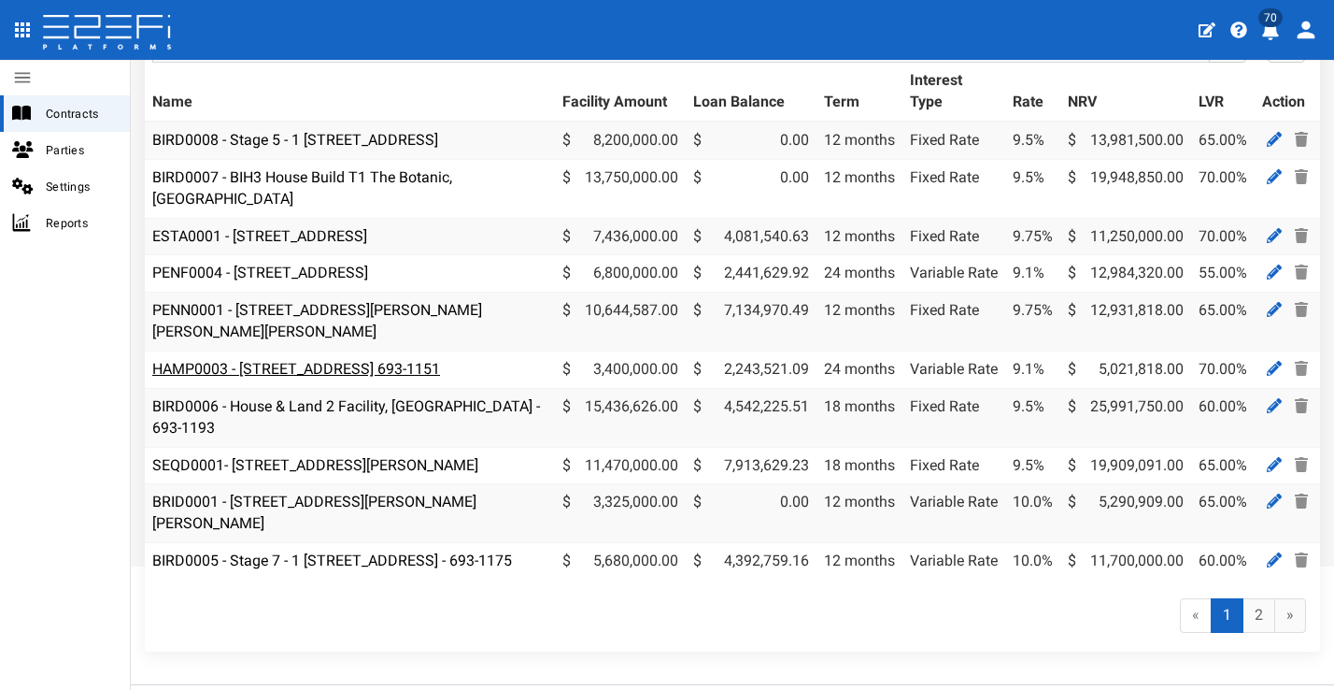
scroll to position [187, 0]
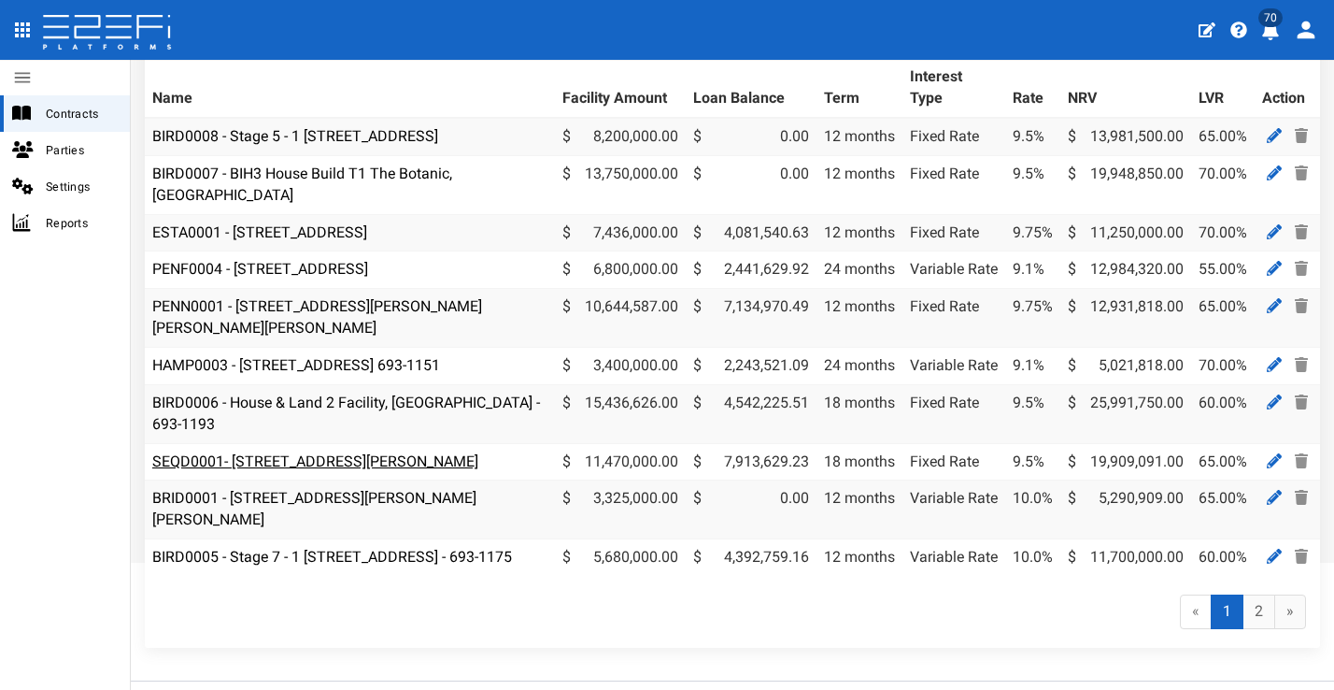
click at [428, 452] on link "SEQD0001- [STREET_ADDRESS][PERSON_NAME]" at bounding box center [315, 461] width 326 height 18
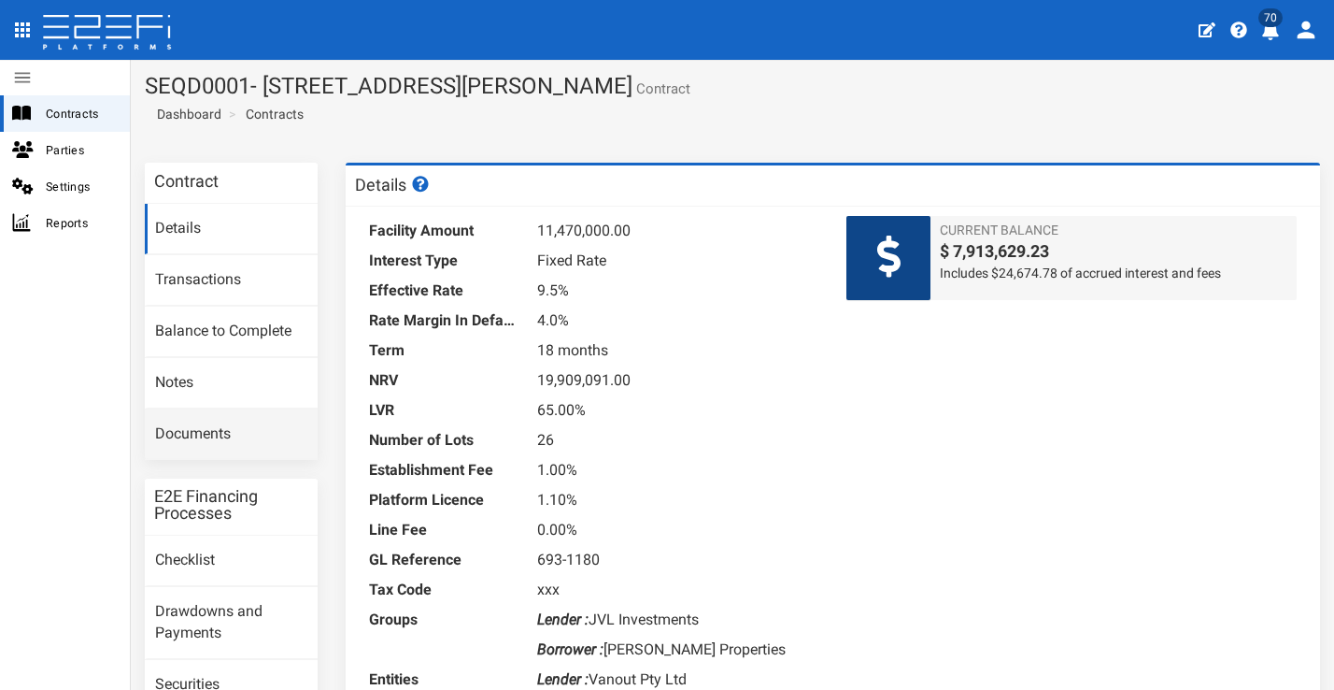
click at [284, 441] on link "Documents" at bounding box center [231, 434] width 173 height 50
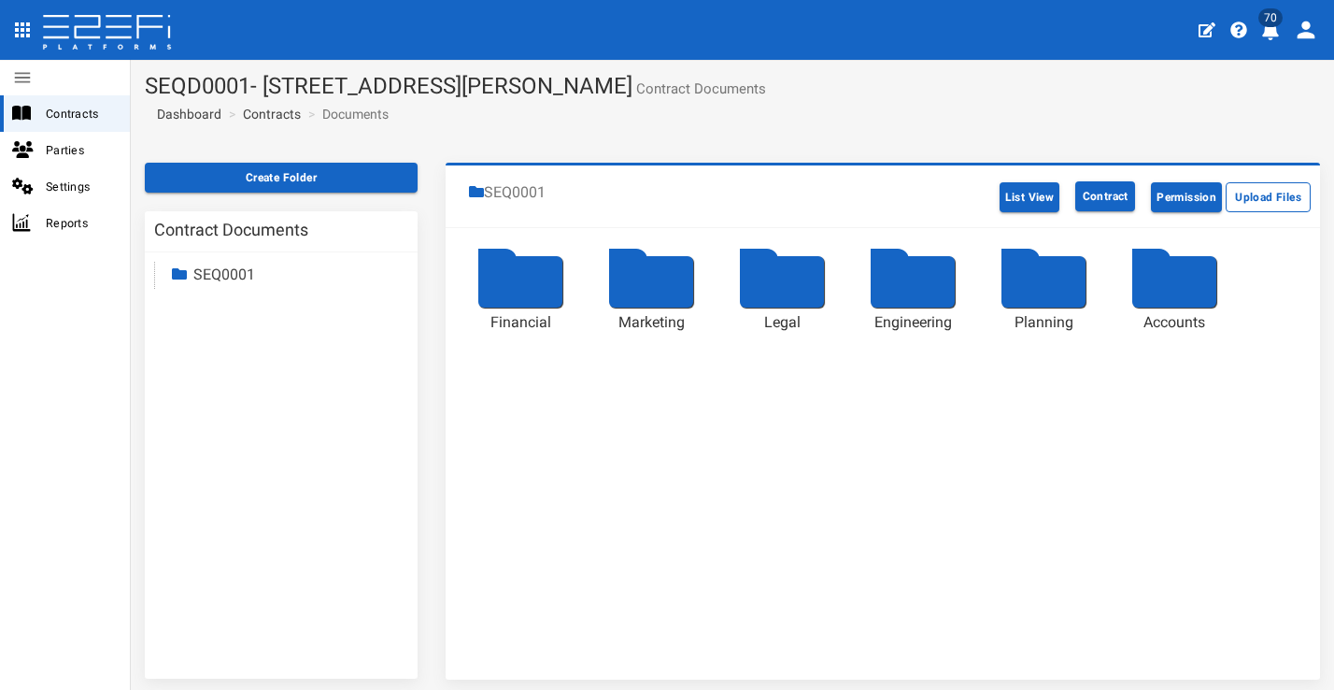
click at [518, 276] on div at bounding box center [520, 281] width 84 height 51
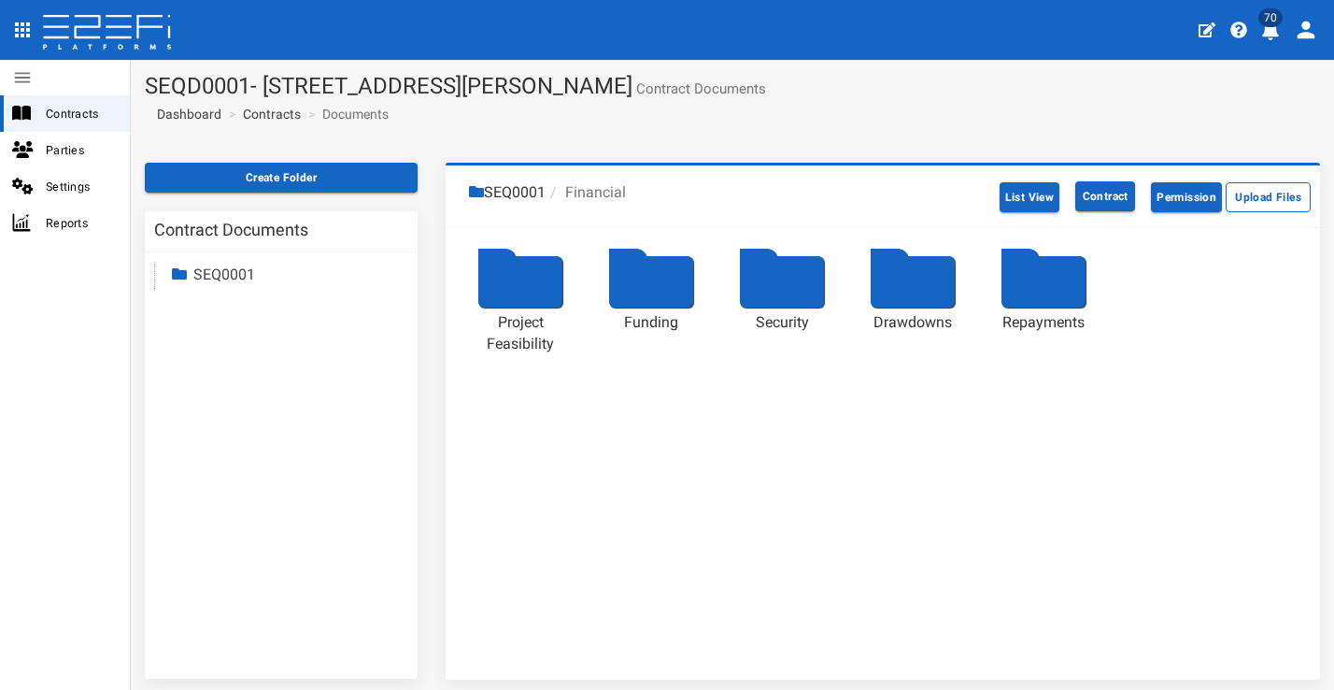
click at [526, 279] on div at bounding box center [520, 281] width 84 height 51
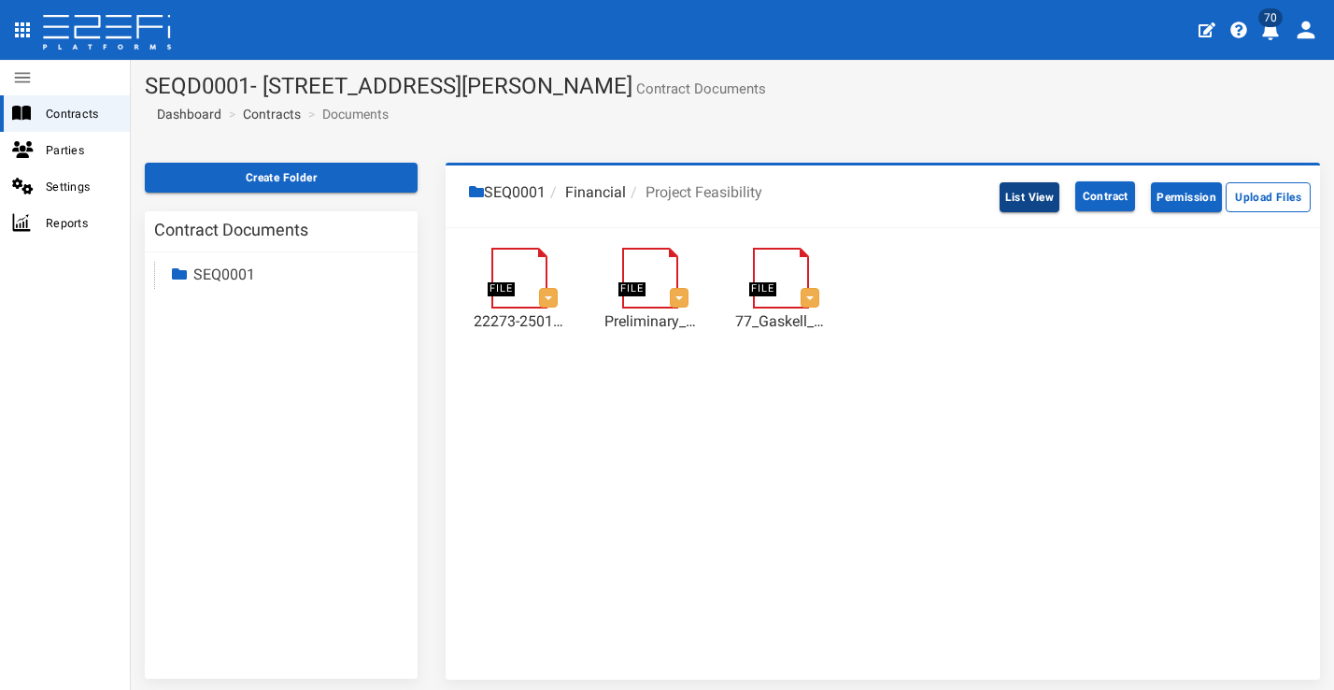
click at [1015, 187] on button "List View" at bounding box center [1030, 197] width 61 height 30
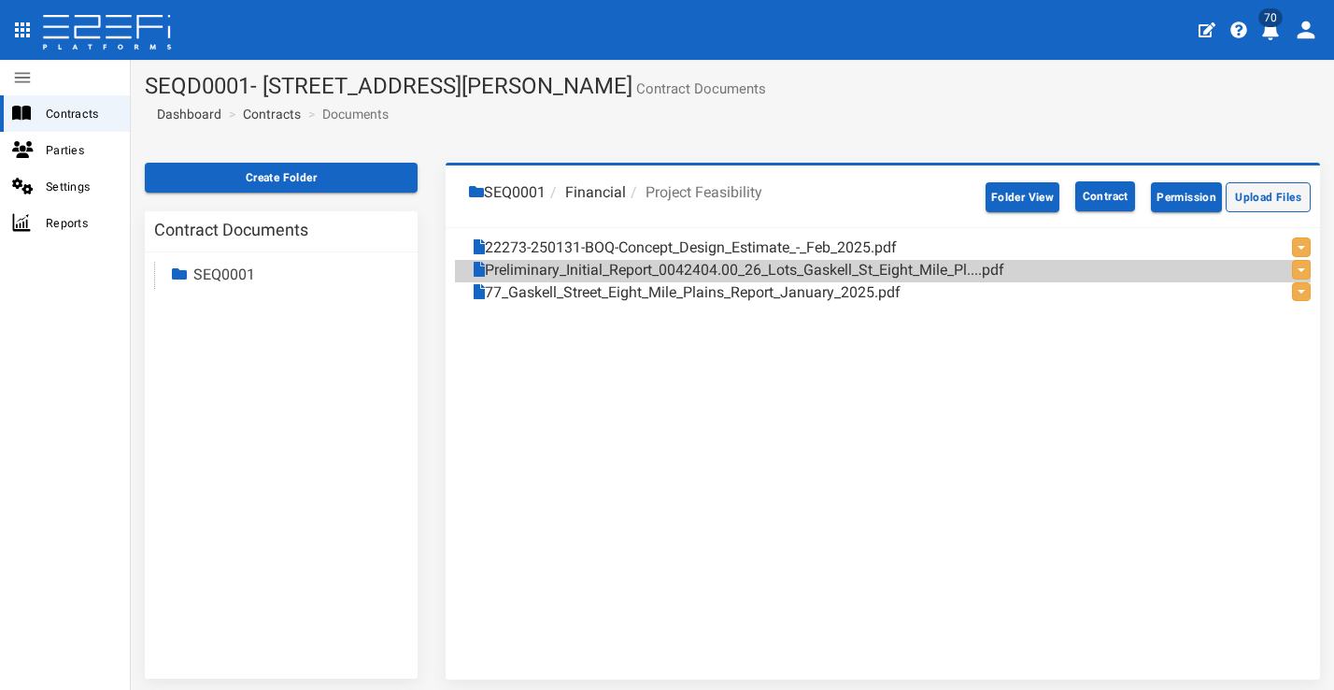
click at [1251, 192] on button "Upload Files" at bounding box center [1268, 197] width 85 height 30
click at [774, 332] on div "SEQ0001 Financial Project Feasibility Folder View Contract Permission Upload Fi…" at bounding box center [883, 421] width 875 height 517
click at [267, 120] on link "Contracts" at bounding box center [272, 114] width 58 height 19
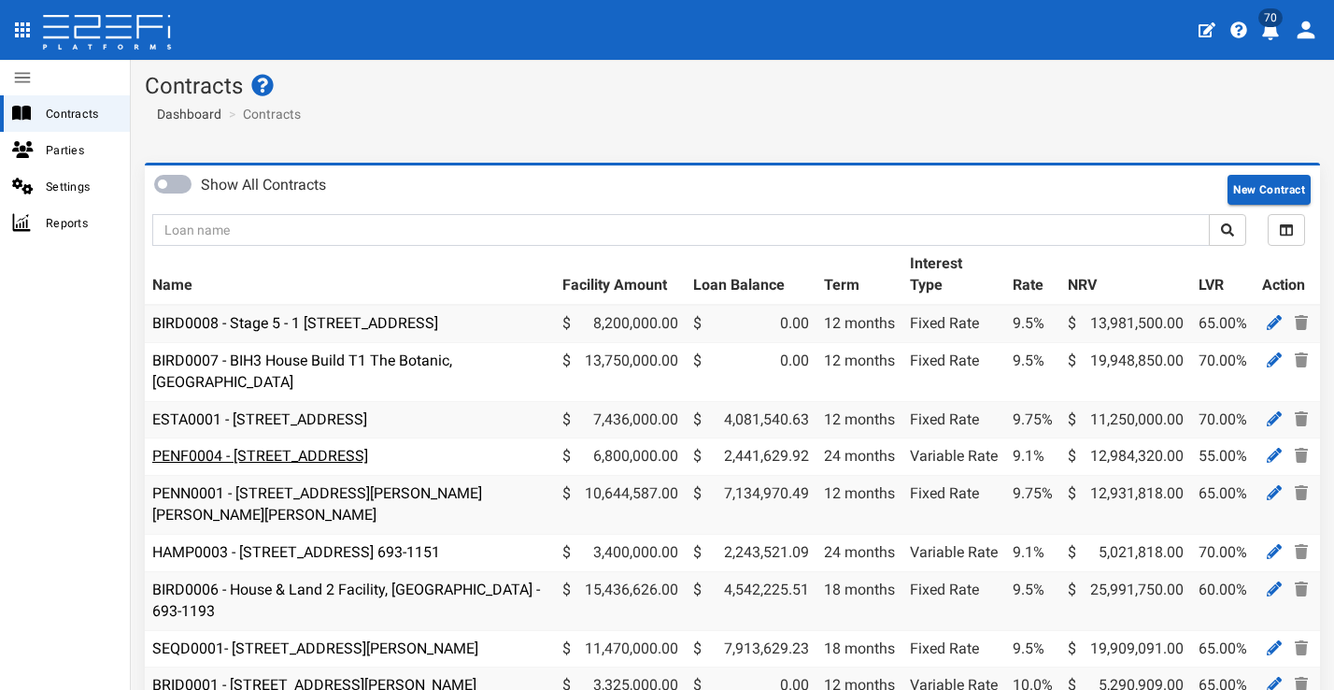
click at [368, 457] on link "PENF0004 - [STREET_ADDRESS]" at bounding box center [260, 456] width 216 height 18
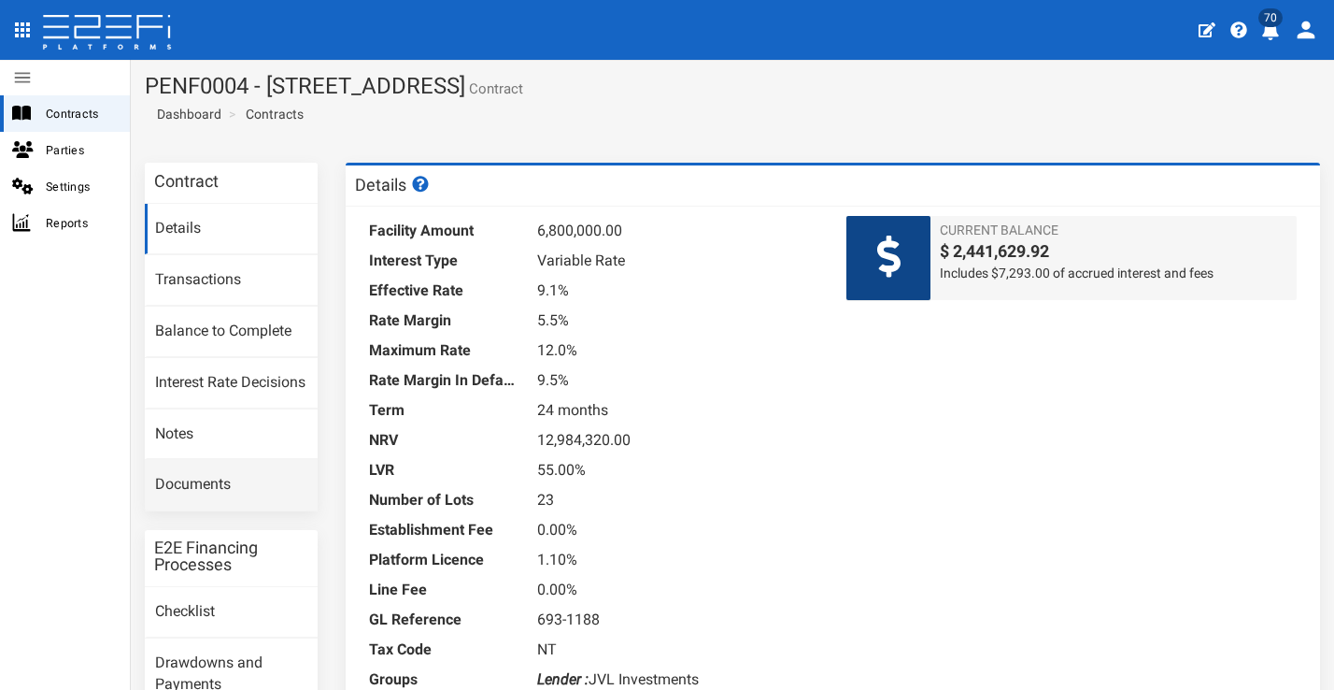
click at [247, 492] on link "Documents" at bounding box center [231, 485] width 173 height 50
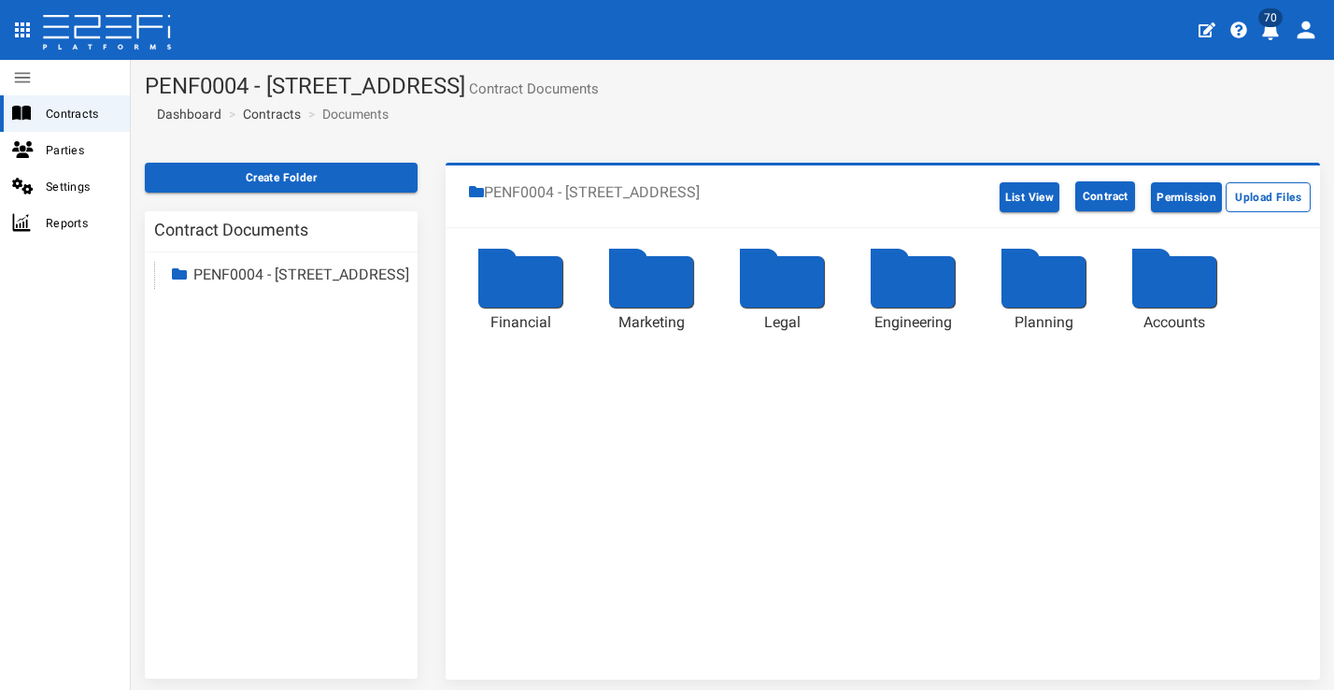
click at [509, 282] on div at bounding box center [520, 281] width 84 height 51
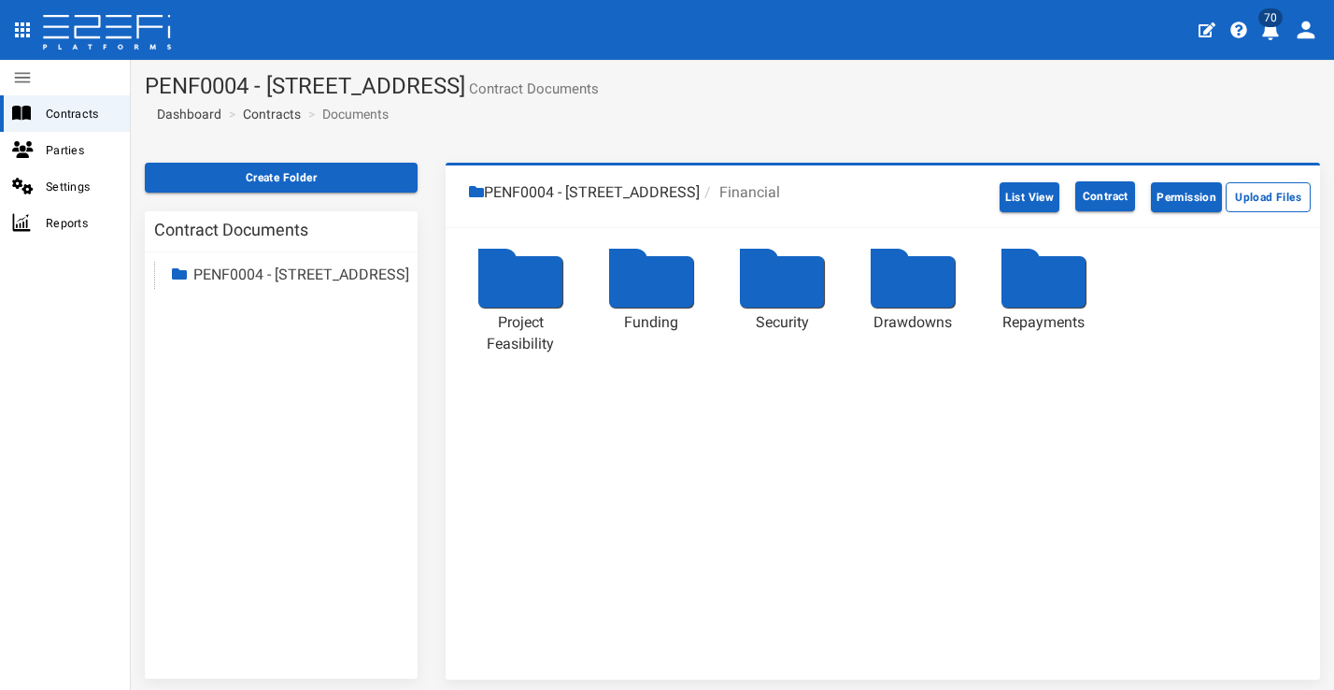
click at [532, 271] on div at bounding box center [520, 281] width 84 height 51
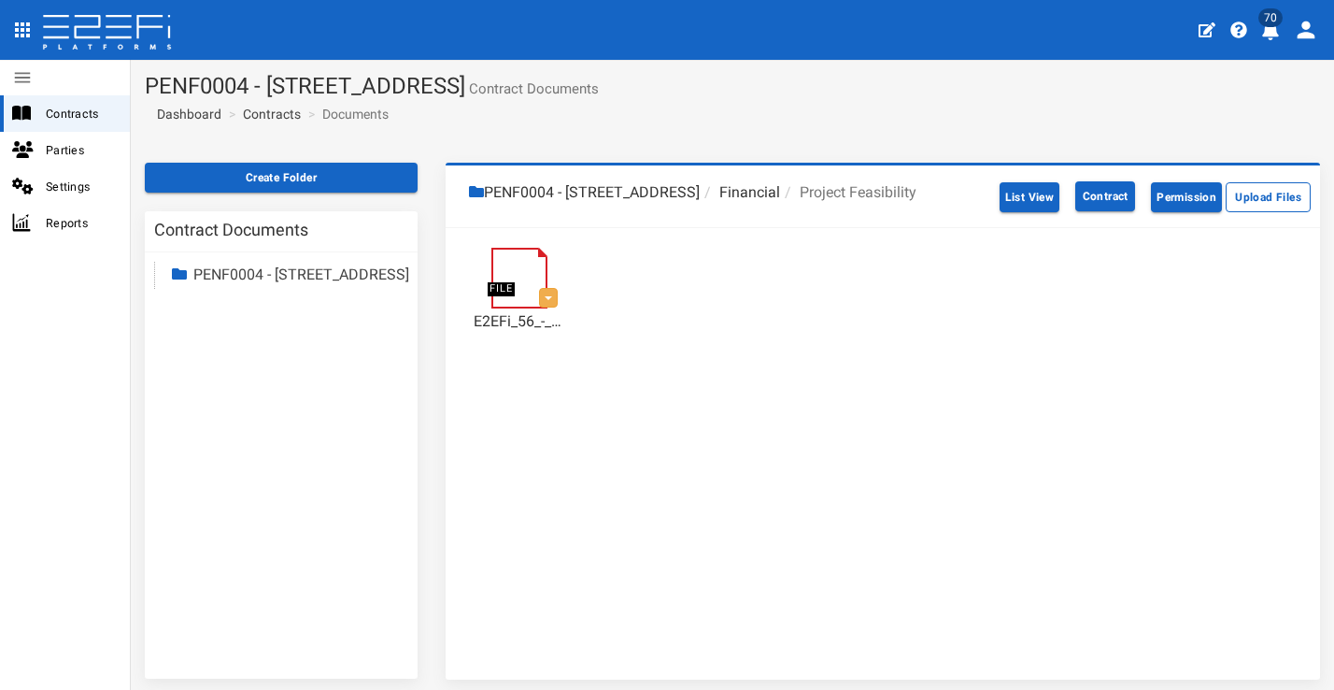
click at [750, 192] on li "Financial" at bounding box center [740, 192] width 80 height 21
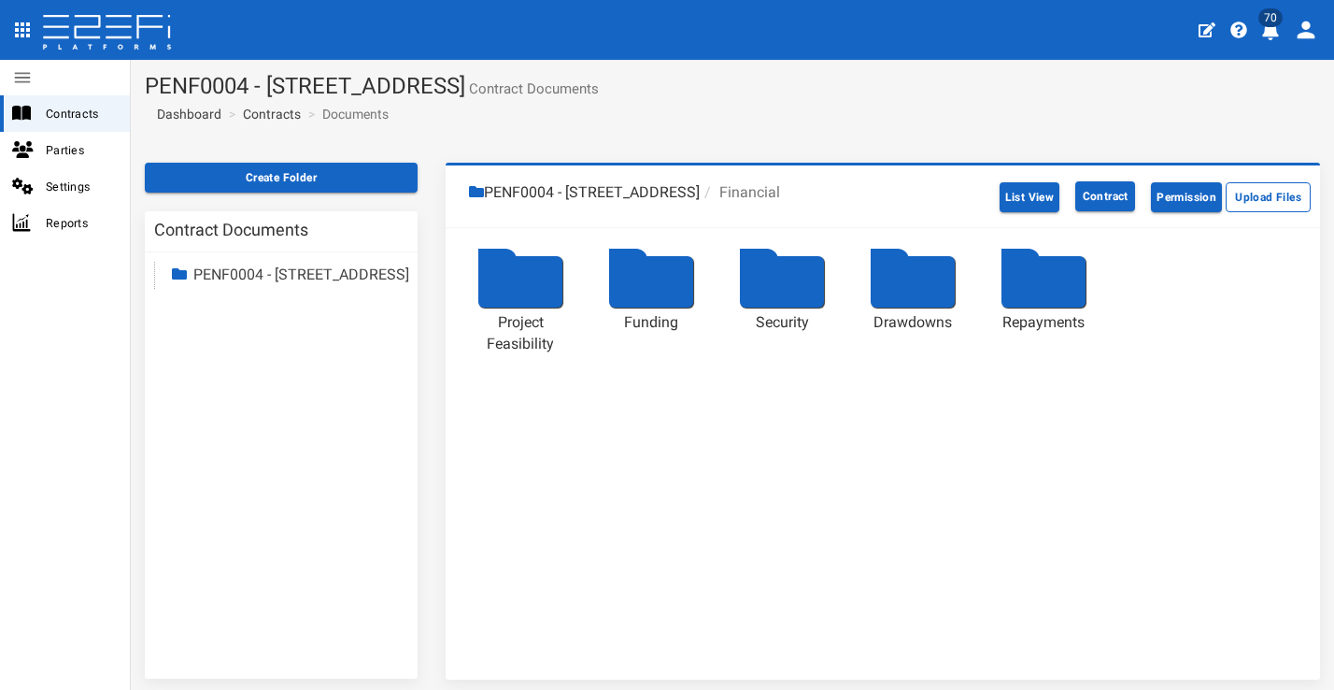
click at [658, 192] on li "PENF0004 - [STREET_ADDRESS]" at bounding box center [584, 192] width 231 height 21
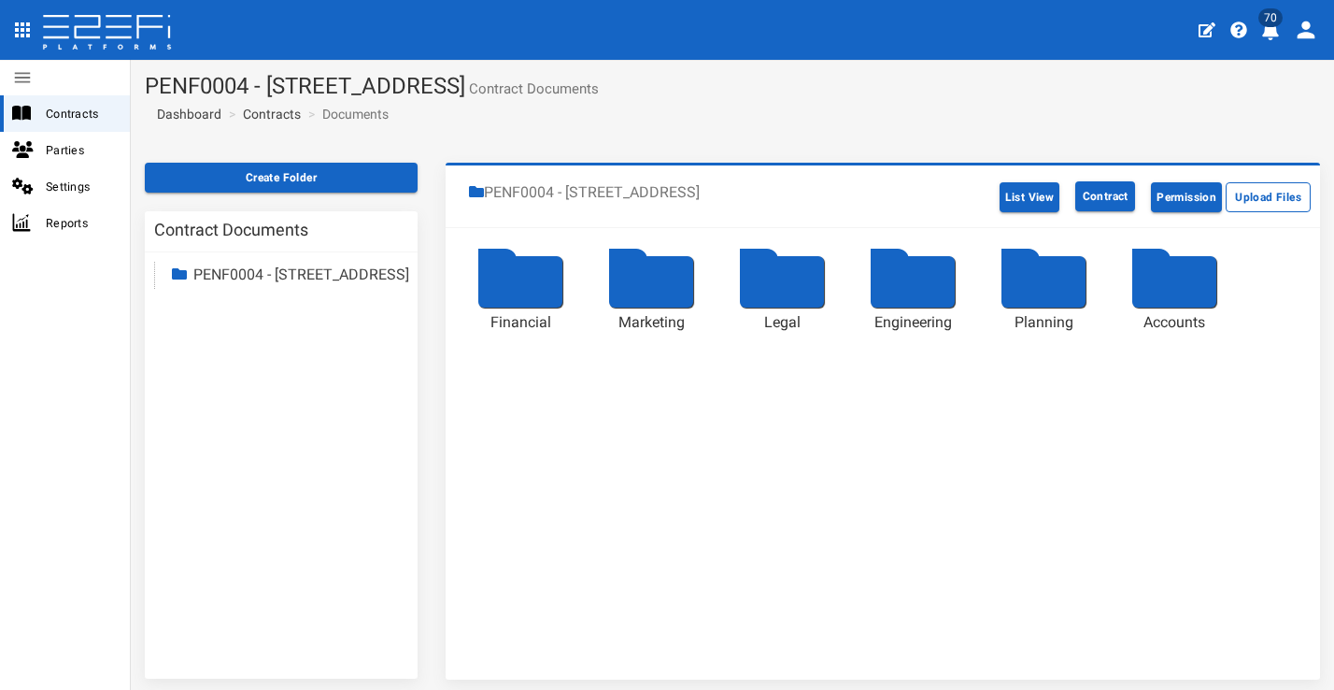
click at [918, 303] on div at bounding box center [913, 281] width 84 height 51
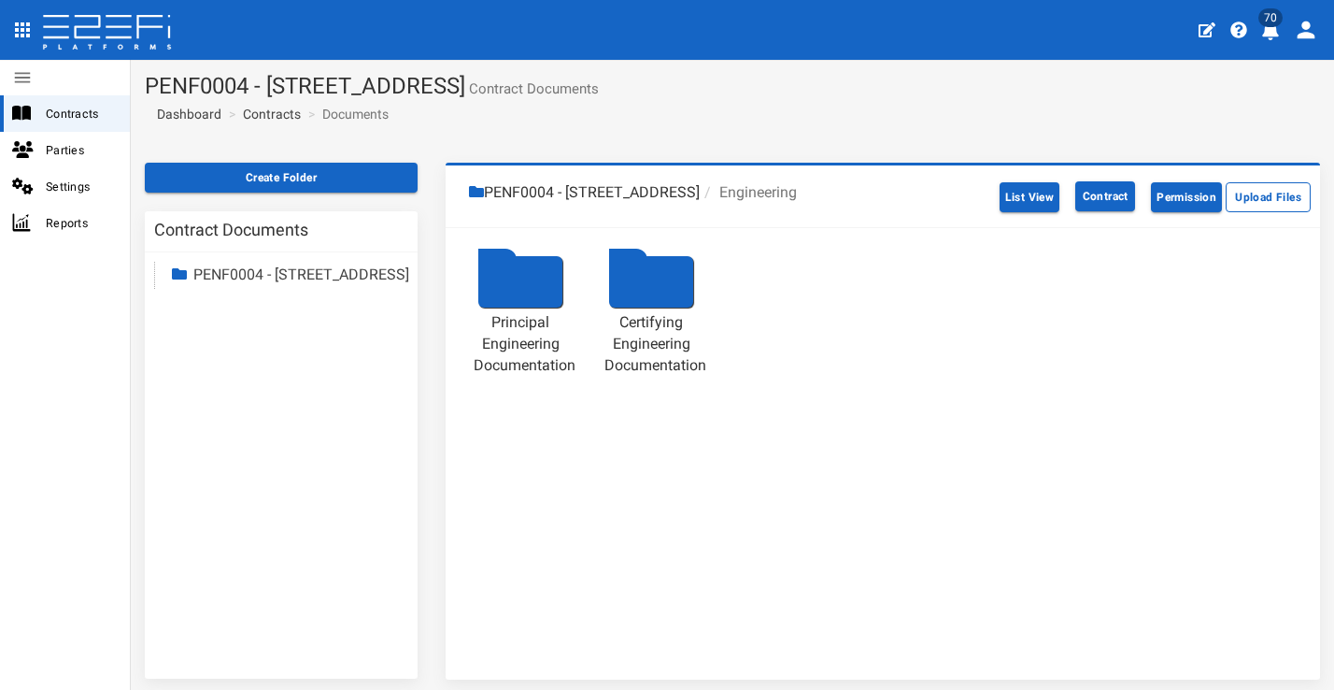
click at [673, 280] on div at bounding box center [651, 281] width 84 height 51
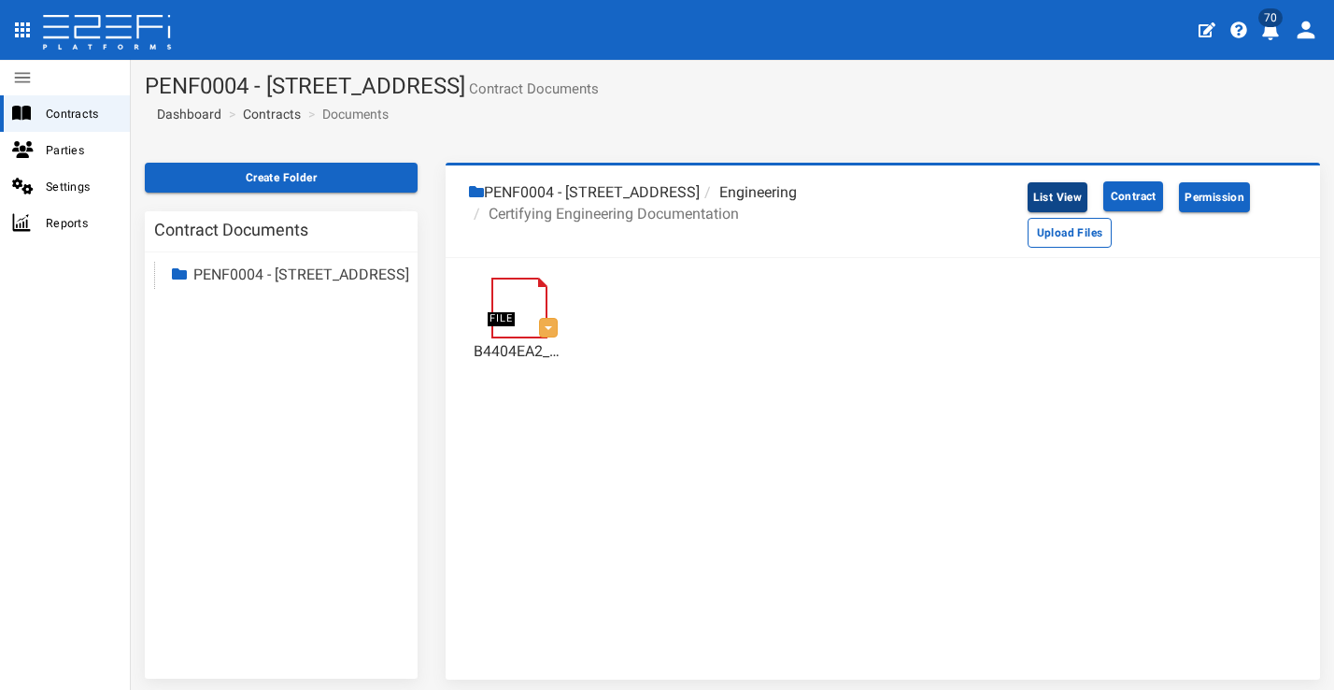
click at [1028, 200] on button "List View" at bounding box center [1058, 197] width 61 height 30
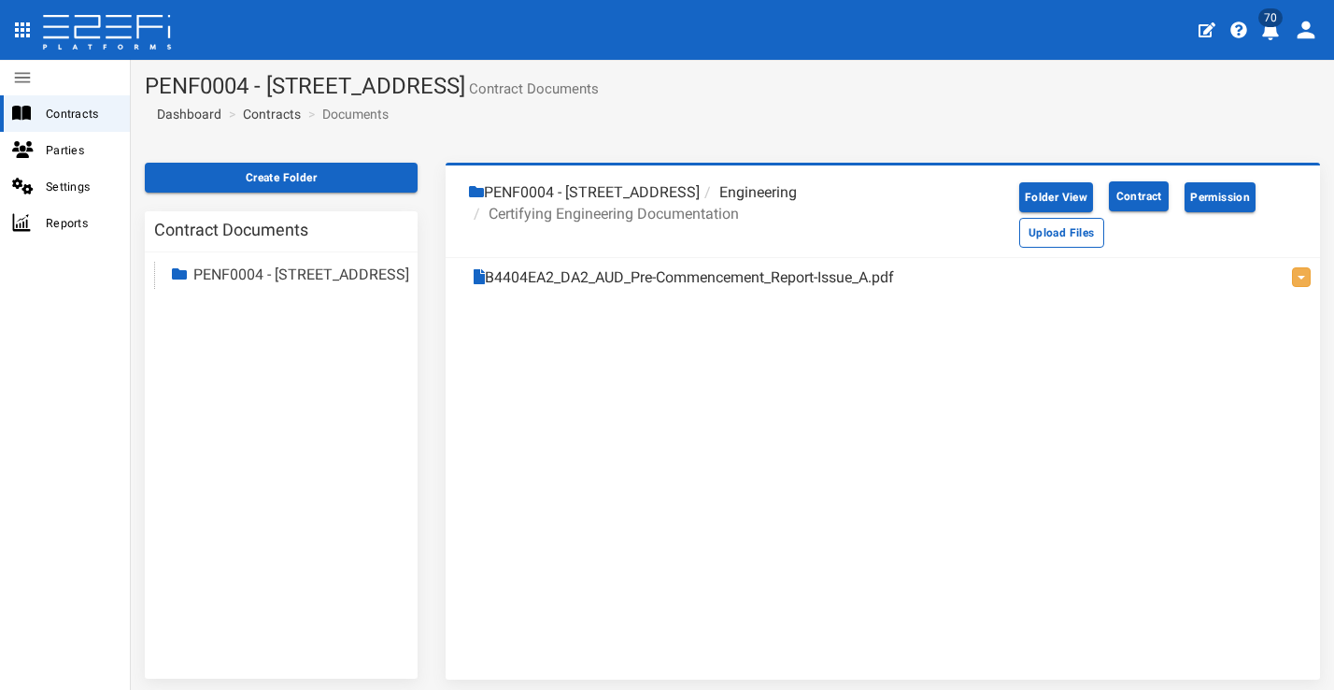
click at [505, 179] on ol "PENF0004 - [STREET_ADDRESS], Pallara Engineering Certifying Engineering Documen…" at bounding box center [737, 211] width 564 height 73
click at [65, 106] on span "Contracts" at bounding box center [80, 113] width 69 height 21
